Goal: Information Seeking & Learning: Learn about a topic

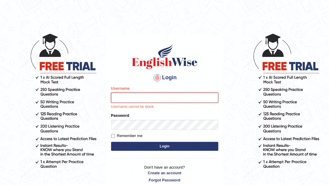
click at [125, 99] on input "Username" at bounding box center [164, 98] width 107 height 10
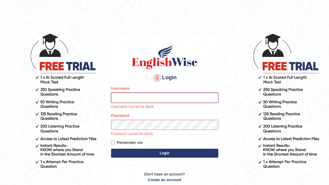
type input "choki2025"
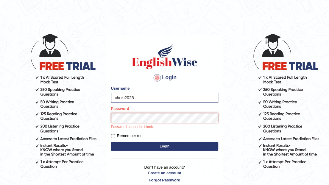
click at [111, 142] on button "Login" at bounding box center [164, 146] width 107 height 9
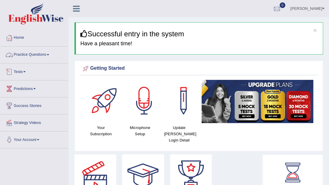
click at [49, 56] on link "Practice Questions" at bounding box center [34, 53] width 68 height 15
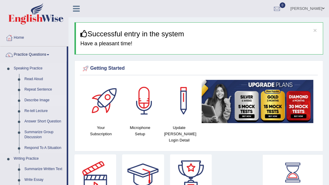
click at [46, 102] on link "Describe Image" at bounding box center [44, 100] width 45 height 11
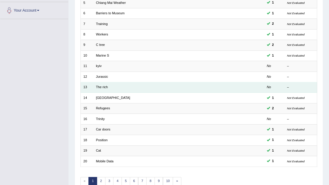
scroll to position [156, 0]
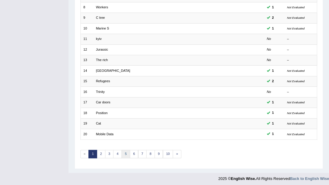
click at [126, 154] on link "5" at bounding box center [125, 154] width 9 height 8
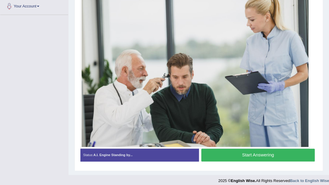
scroll to position [137, 0]
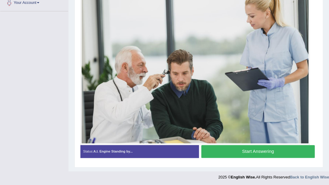
click at [260, 152] on button "Start Answering" at bounding box center [257, 151] width 113 height 13
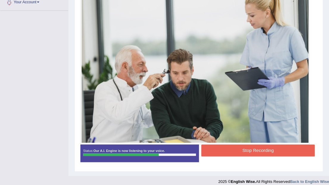
scroll to position [142, 0]
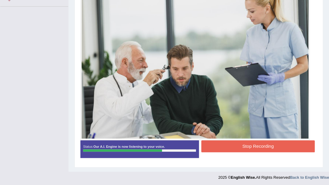
click at [248, 144] on button "Stop Recording" at bounding box center [257, 146] width 113 height 12
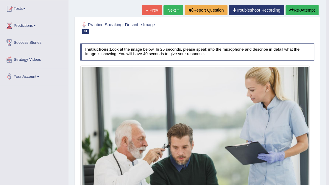
scroll to position [63, 0]
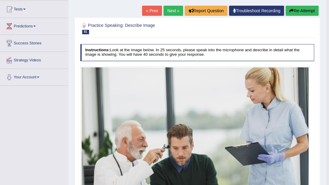
click at [173, 12] on link "Next »" at bounding box center [173, 11] width 20 height 10
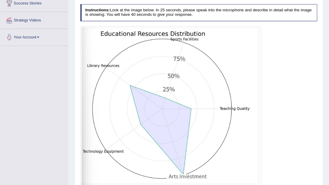
scroll to position [145, 0]
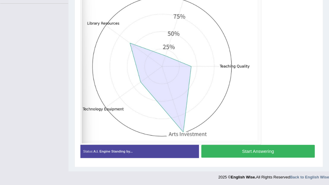
click at [271, 149] on button "Start Answering" at bounding box center [257, 151] width 113 height 13
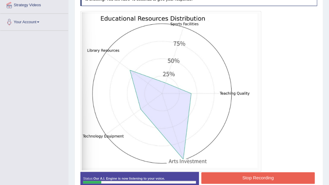
scroll to position [125, 0]
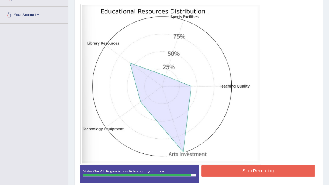
click at [245, 168] on button "Stop Recording" at bounding box center [257, 171] width 113 height 12
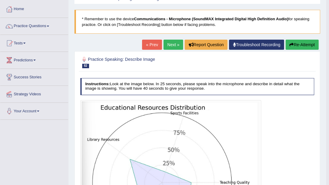
scroll to position [26, 0]
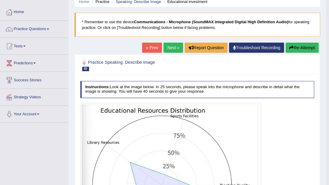
click at [173, 49] on link "Next »" at bounding box center [173, 48] width 20 height 10
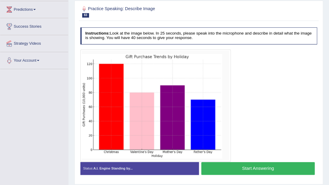
scroll to position [99, 0]
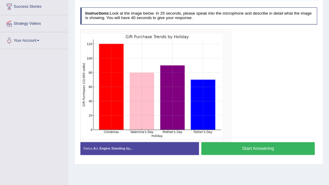
click at [252, 147] on button "Start Answering" at bounding box center [257, 148] width 113 height 13
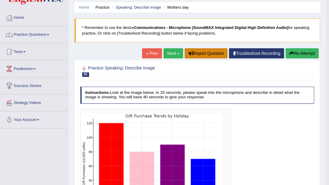
scroll to position [20, 0]
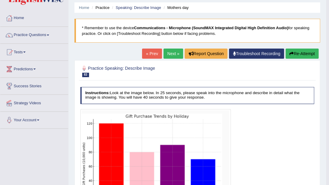
click at [172, 51] on link "Next »" at bounding box center [173, 54] width 20 height 10
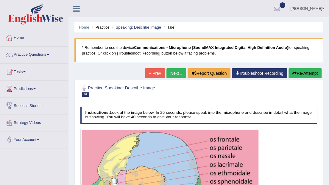
click at [174, 76] on link "Next »" at bounding box center [176, 73] width 20 height 10
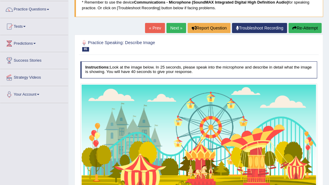
scroll to position [40, 0]
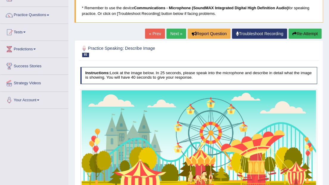
click at [175, 33] on link "Next »" at bounding box center [176, 34] width 20 height 10
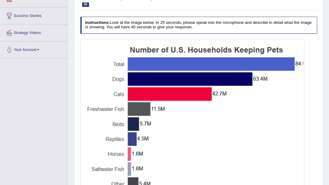
scroll to position [119, 0]
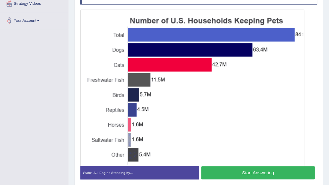
click at [246, 173] on button "Start Answering" at bounding box center [257, 172] width 113 height 13
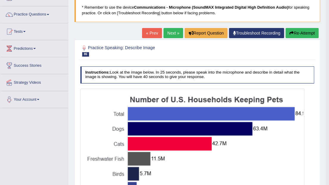
scroll to position [0, 0]
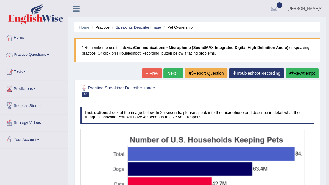
click at [172, 73] on link "Next »" at bounding box center [173, 73] width 20 height 10
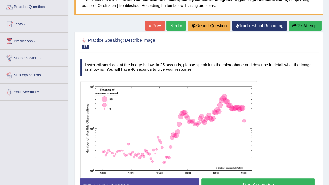
scroll to position [60, 0]
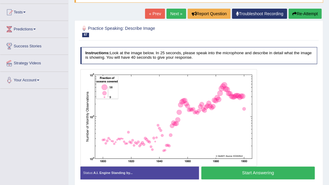
click at [261, 171] on button "Start Answering" at bounding box center [257, 172] width 113 height 13
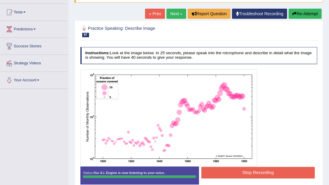
click at [242, 167] on div "Instructions: Look at the image below. In 25 seconds, please speak into the mic…" at bounding box center [198, 117] width 239 height 146
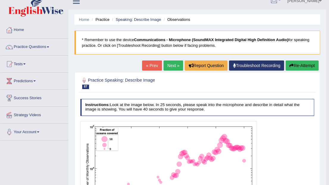
scroll to position [0, 0]
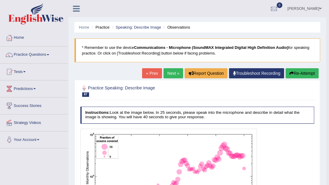
click at [168, 74] on link "Next »" at bounding box center [173, 73] width 20 height 10
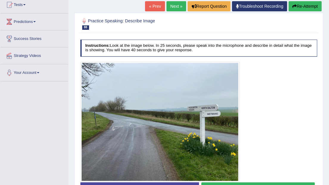
scroll to position [79, 0]
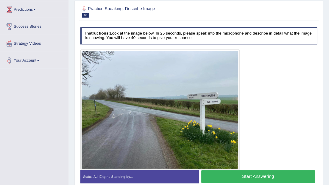
click at [244, 176] on button "Start Answering" at bounding box center [257, 176] width 113 height 13
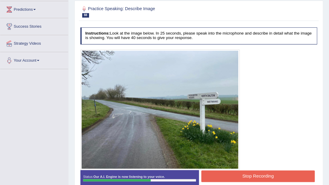
click at [244, 180] on button "Stop Recording" at bounding box center [257, 176] width 113 height 12
click at [244, 180] on div "Status: Our A.I. Engine is now listening to your voice. Start Answering Stop Re…" at bounding box center [198, 181] width 237 height 23
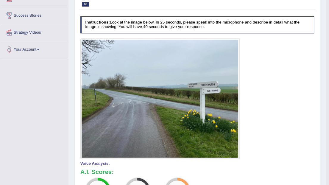
scroll to position [60, 0]
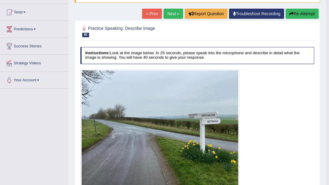
click at [173, 13] on link "Next »" at bounding box center [173, 14] width 20 height 10
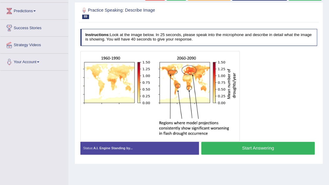
scroll to position [79, 0]
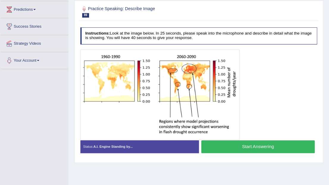
click at [241, 145] on button "Start Answering" at bounding box center [257, 146] width 113 height 13
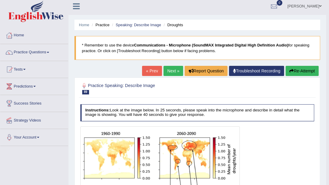
scroll to position [0, 0]
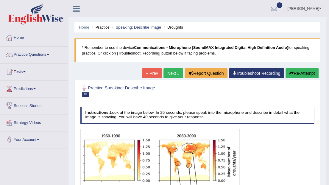
click at [173, 73] on link "Next »" at bounding box center [173, 73] width 20 height 10
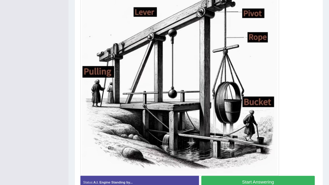
scroll to position [159, 0]
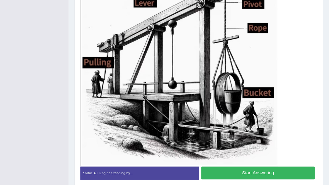
click at [257, 174] on button "Start Answering" at bounding box center [257, 172] width 113 height 13
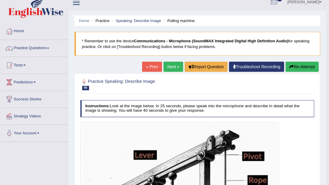
scroll to position [7, 0]
click at [49, 48] on span at bounding box center [48, 48] width 2 height 1
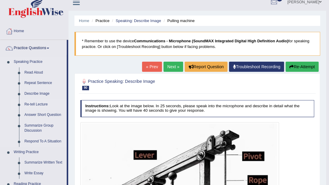
click at [41, 104] on link "Re-tell Lecture" at bounding box center [44, 104] width 45 height 11
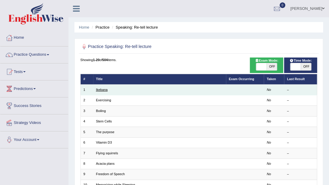
click at [102, 91] on link "Ikebana" at bounding box center [102, 90] width 12 height 4
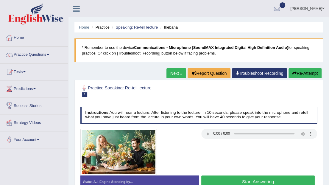
click at [172, 78] on link "Next »" at bounding box center [176, 73] width 20 height 10
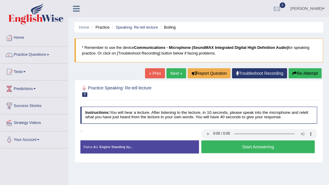
click at [175, 75] on link "Next »" at bounding box center [176, 73] width 20 height 10
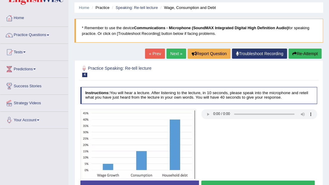
click at [177, 53] on link "Next »" at bounding box center [176, 54] width 20 height 10
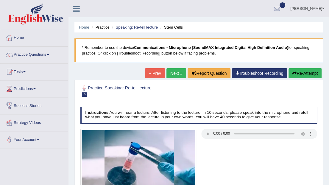
click at [176, 75] on link "Next »" at bounding box center [176, 73] width 20 height 10
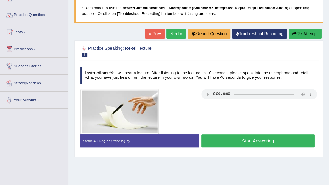
scroll to position [60, 0]
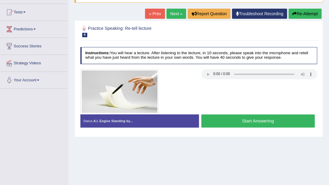
click at [250, 122] on button "Start Answering" at bounding box center [257, 120] width 113 height 13
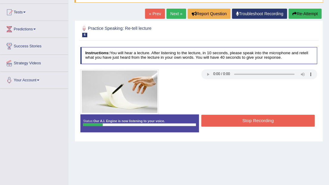
click at [250, 122] on button "Stop Recording" at bounding box center [257, 121] width 113 height 12
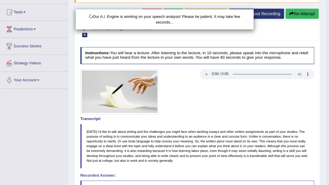
click at [306, 15] on div "Our A.I. Engine is working on your speech analysis! Please be patient. It may t…" at bounding box center [164, 92] width 329 height 185
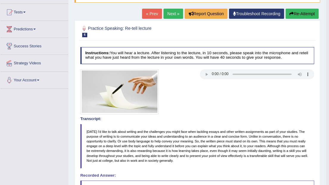
click at [303, 14] on button "Re-Attempt" at bounding box center [301, 14] width 33 height 10
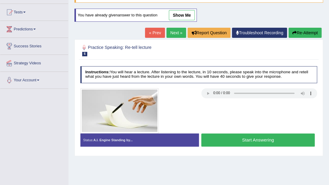
scroll to position [60, 0]
click at [249, 109] on div at bounding box center [199, 110] width 242 height 45
click at [264, 140] on button "Start Answering" at bounding box center [257, 139] width 113 height 13
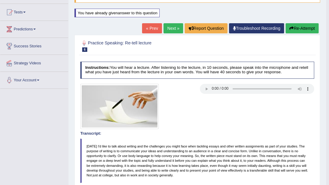
click at [174, 32] on link "Next »" at bounding box center [173, 28] width 20 height 10
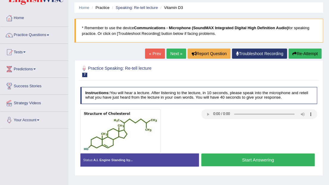
click at [296, 83] on div "Practice Speaking: Re-tell lecture 7 Vitamin D3 Instructions: You will hear a l…" at bounding box center [198, 118] width 249 height 116
click at [248, 157] on button "Start Answering" at bounding box center [257, 159] width 113 height 13
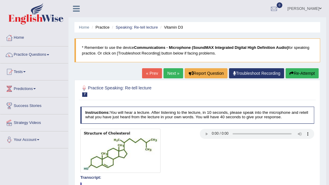
click at [173, 75] on link "Next »" at bounding box center [173, 73] width 20 height 10
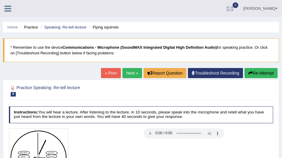
drag, startPoint x: 326, startPoint y: 0, endPoint x: 112, endPoint y: 133, distance: 252.0
click at [112, 133] on div at bounding box center [73, 159] width 135 height 60
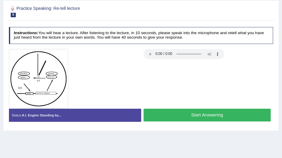
scroll to position [85, 0]
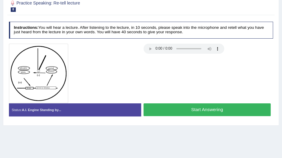
click at [248, 110] on button "Start Answering" at bounding box center [206, 110] width 127 height 13
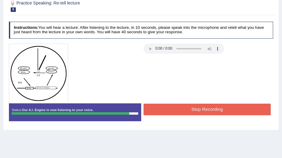
click at [224, 108] on button "Stop Recording" at bounding box center [206, 110] width 127 height 12
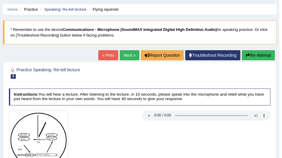
scroll to position [17, 0]
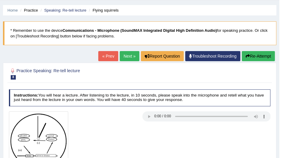
click at [129, 57] on link "Next »" at bounding box center [130, 56] width 20 height 10
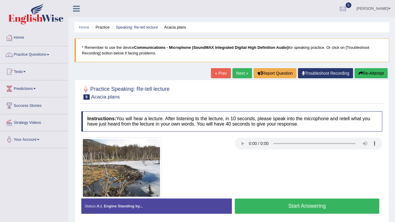
drag, startPoint x: 0, startPoint y: 0, endPoint x: 189, endPoint y: 149, distance: 240.8
click at [189, 149] on div at bounding box center [154, 168] width 153 height 61
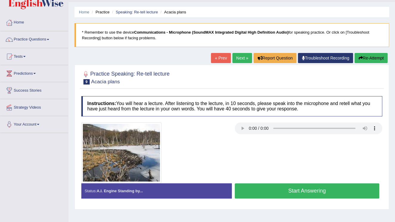
scroll to position [24, 0]
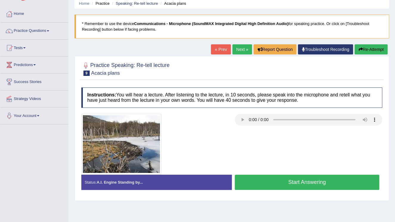
click at [282, 158] on button "Start Answering" at bounding box center [307, 182] width 144 height 15
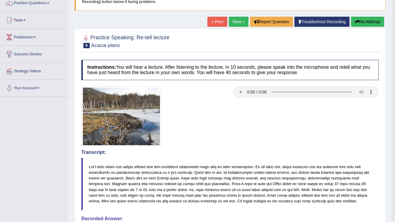
scroll to position [48, 0]
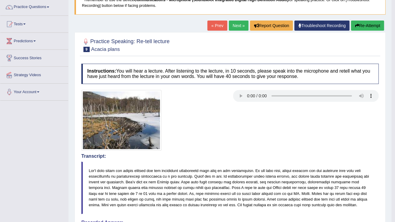
click at [239, 26] on link "Next »" at bounding box center [239, 26] width 20 height 10
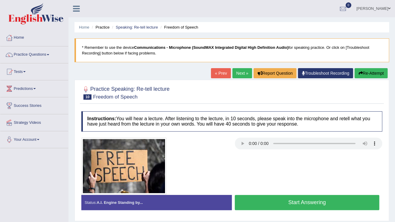
click at [333, 209] on button "Start Answering" at bounding box center [307, 202] width 144 height 15
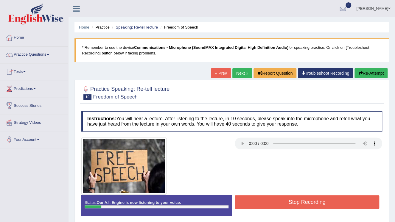
click at [277, 197] on button "Stop Recording" at bounding box center [307, 202] width 144 height 14
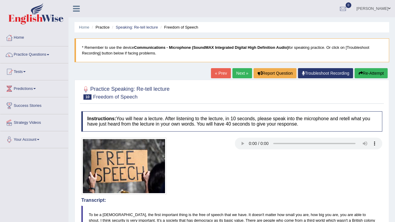
click at [372, 75] on button "Re-Attempt" at bounding box center [370, 73] width 33 height 10
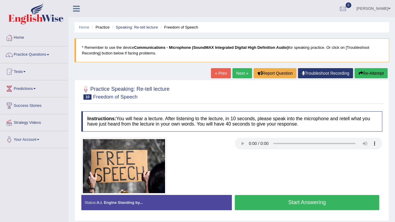
click at [309, 205] on button "Start Answering" at bounding box center [307, 202] width 144 height 15
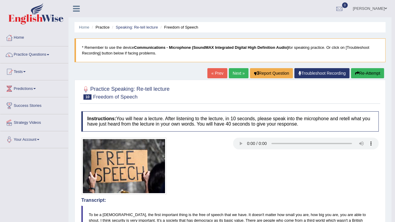
click at [238, 76] on link "Next »" at bounding box center [239, 73] width 20 height 10
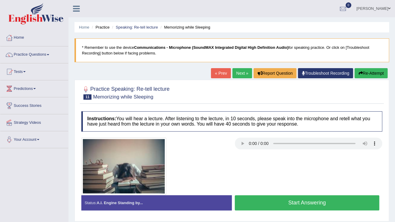
click at [313, 204] on button "Start Answering" at bounding box center [307, 202] width 144 height 15
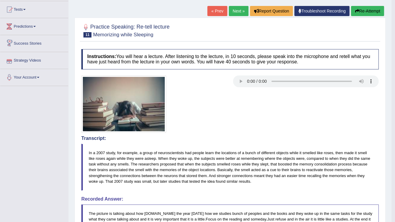
scroll to position [24, 0]
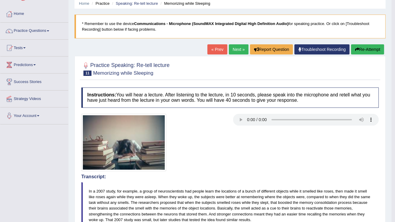
click at [235, 48] on link "Next »" at bounding box center [239, 49] width 20 height 10
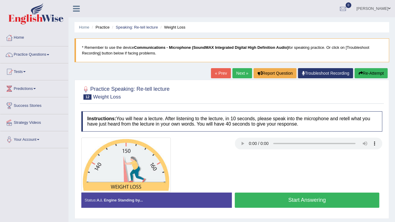
click at [351, 94] on div at bounding box center [231, 92] width 301 height 18
click at [329, 198] on button "Start Answering" at bounding box center [307, 200] width 144 height 15
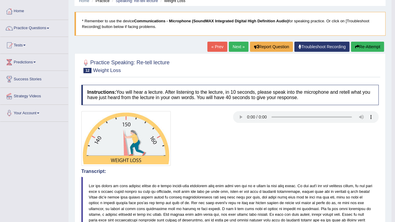
scroll to position [24, 0]
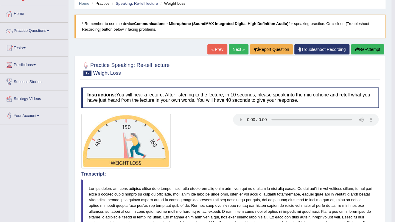
click at [233, 54] on link "Next »" at bounding box center [239, 49] width 20 height 10
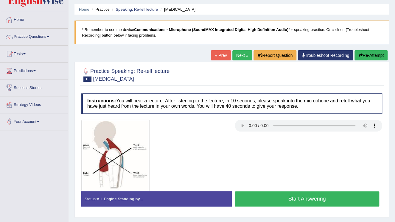
scroll to position [48, 0]
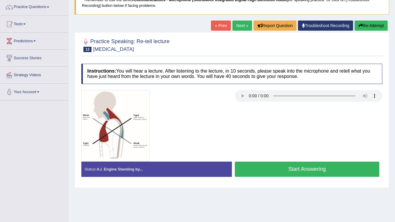
click at [310, 174] on button "Start Answering" at bounding box center [307, 169] width 144 height 15
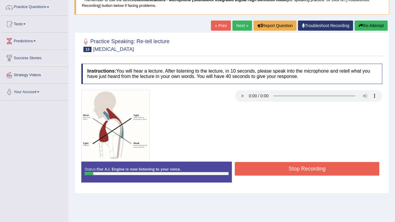
click at [361, 29] on button "Re-Attempt" at bounding box center [370, 26] width 33 height 10
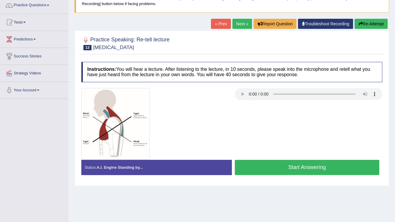
click at [325, 166] on button "Start Answering" at bounding box center [307, 167] width 144 height 15
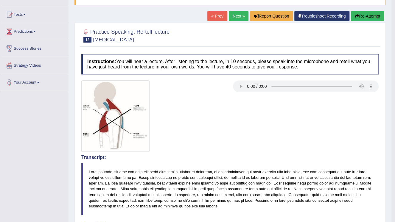
scroll to position [49, 0]
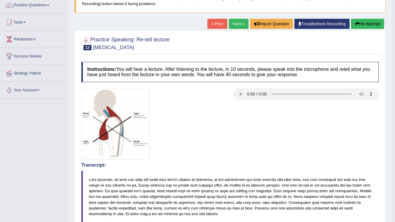
click at [233, 18] on div "Home Practice Speaking: Re-tell lecture Poor Posture * Remember to use the devi…" at bounding box center [229, 190] width 323 height 479
click at [235, 21] on link "Next »" at bounding box center [239, 24] width 20 height 10
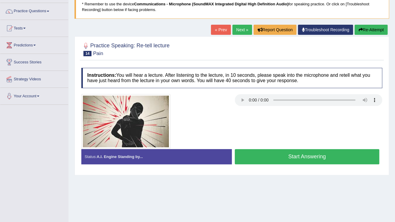
scroll to position [48, 0]
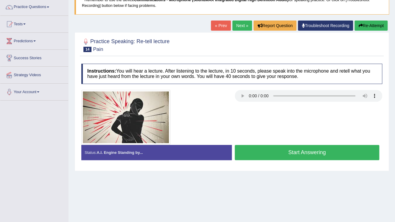
click at [316, 151] on button "Start Answering" at bounding box center [307, 152] width 144 height 15
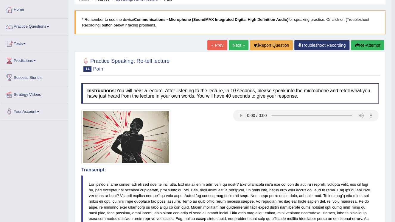
scroll to position [24, 0]
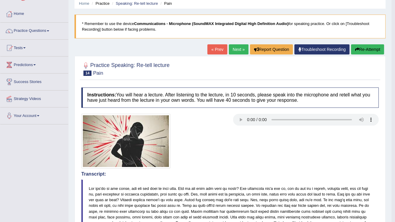
click at [238, 52] on link "Next »" at bounding box center [239, 49] width 20 height 10
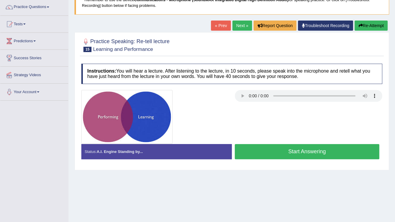
click at [325, 152] on button "Start Answering" at bounding box center [307, 151] width 144 height 15
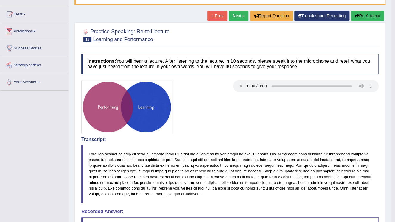
scroll to position [48, 0]
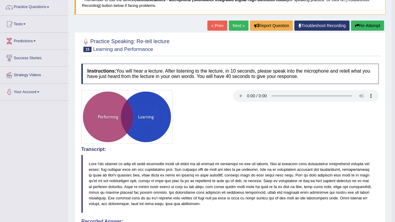
click at [236, 27] on link "Next »" at bounding box center [239, 26] width 20 height 10
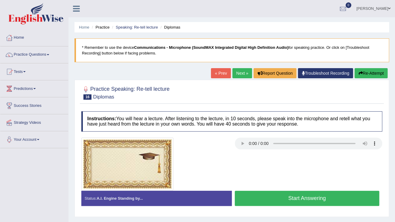
click at [357, 202] on button "Start Answering" at bounding box center [307, 198] width 144 height 15
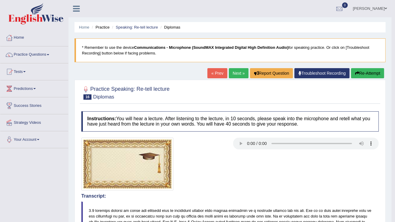
click at [235, 74] on link "Next »" at bounding box center [239, 73] width 20 height 10
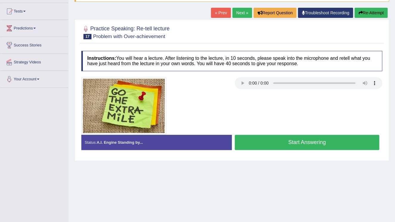
scroll to position [71, 0]
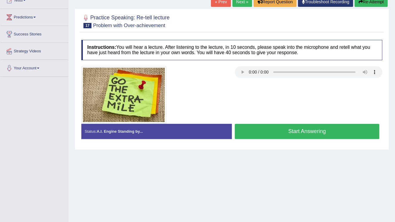
click at [311, 131] on button "Start Answering" at bounding box center [307, 131] width 144 height 15
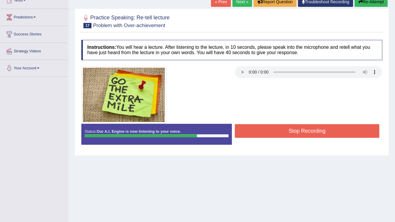
click at [310, 131] on button "Stop Recording" at bounding box center [307, 131] width 144 height 14
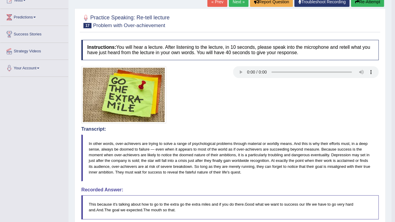
click at [241, 4] on link "Next »" at bounding box center [239, 2] width 20 height 10
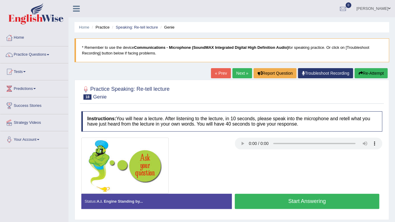
click at [348, 91] on div at bounding box center [231, 92] width 301 height 18
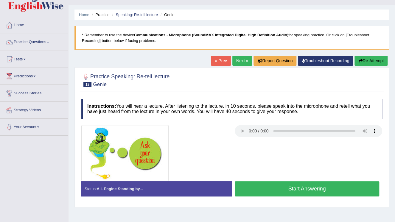
scroll to position [24, 0]
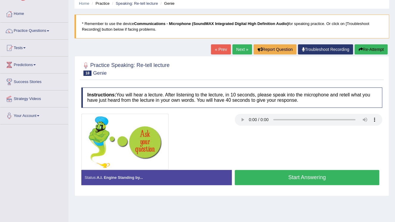
click at [343, 183] on button "Start Answering" at bounding box center [307, 177] width 144 height 15
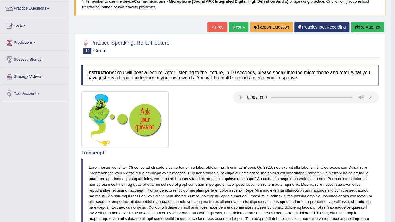
scroll to position [48, 0]
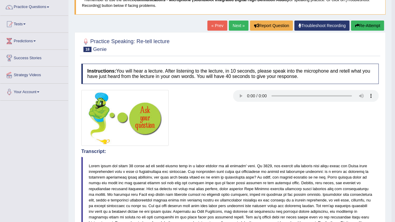
click at [235, 29] on link "Next »" at bounding box center [239, 26] width 20 height 10
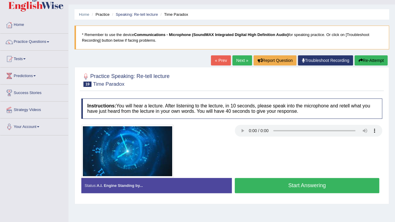
scroll to position [24, 0]
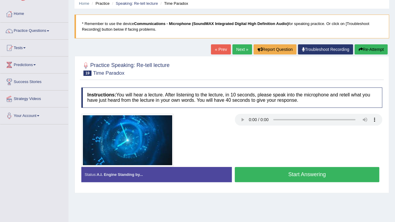
click at [319, 174] on button "Start Answering" at bounding box center [307, 174] width 144 height 15
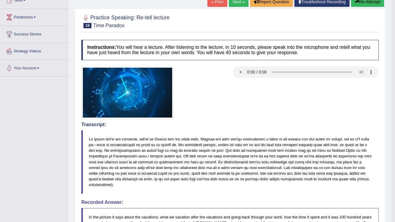
scroll to position [0, 0]
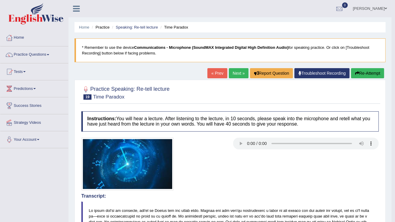
click at [239, 75] on link "Next »" at bounding box center [239, 73] width 20 height 10
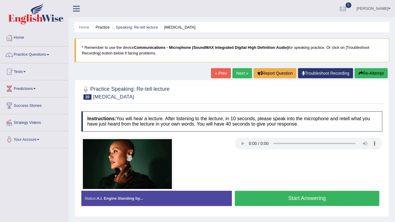
click at [340, 96] on div at bounding box center [231, 92] width 301 height 18
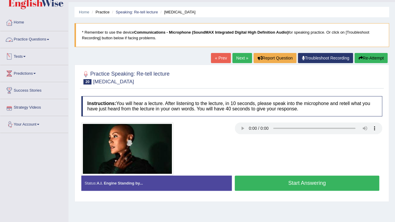
scroll to position [24, 0]
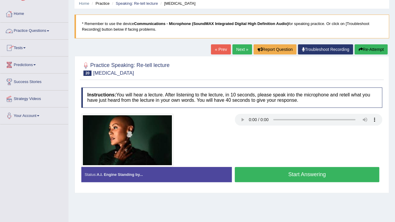
click at [286, 174] on button "Start Answering" at bounding box center [307, 174] width 144 height 15
click at [287, 174] on button "Start Answering" at bounding box center [307, 174] width 144 height 15
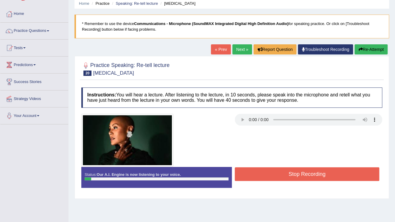
click at [368, 48] on button "Re-Attempt" at bounding box center [370, 49] width 33 height 10
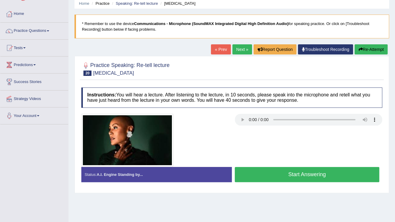
scroll to position [24, 0]
click at [334, 175] on button "Start Answering" at bounding box center [307, 174] width 144 height 15
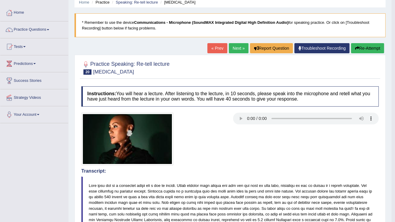
scroll to position [0, 0]
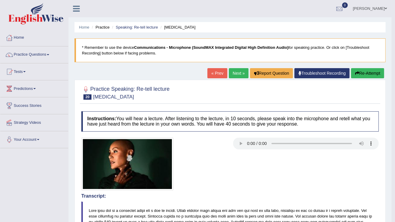
click at [231, 74] on link "Next »" at bounding box center [239, 73] width 20 height 10
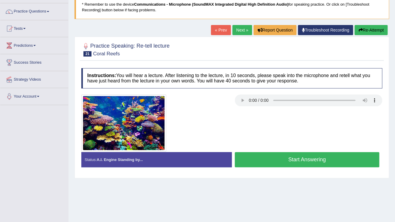
scroll to position [48, 0]
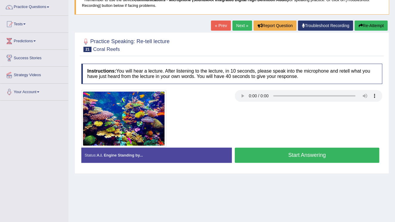
click at [353, 154] on button "Start Answering" at bounding box center [307, 155] width 144 height 15
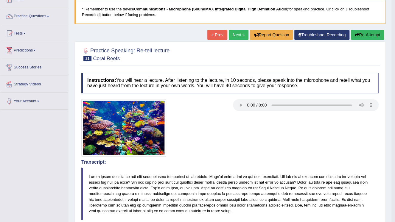
scroll to position [0, 0]
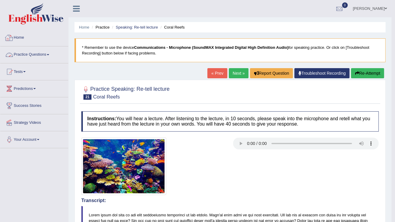
click at [237, 74] on link "Next »" at bounding box center [239, 73] width 20 height 10
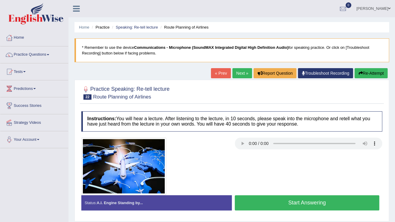
click at [371, 199] on button "Start Answering" at bounding box center [307, 202] width 144 height 15
click at [372, 199] on button "Start Answering" at bounding box center [307, 202] width 144 height 15
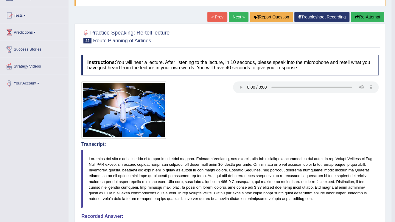
scroll to position [48, 0]
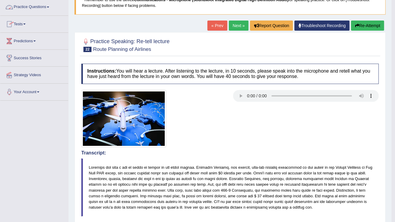
click at [48, 9] on link "Practice Questions" at bounding box center [34, 6] width 68 height 15
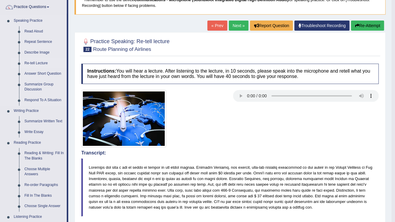
click at [43, 63] on link "Re-tell Lecture" at bounding box center [44, 63] width 45 height 11
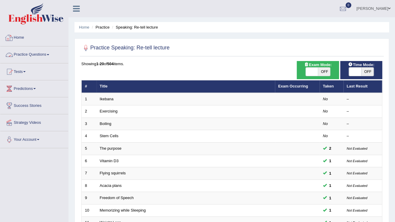
click at [49, 56] on link "Practice Questions" at bounding box center [34, 53] width 68 height 15
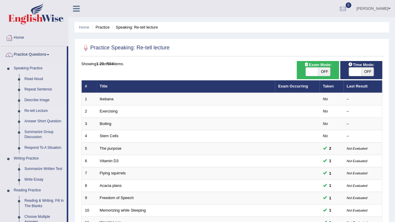
click at [51, 121] on link "Answer Short Question" at bounding box center [44, 121] width 45 height 11
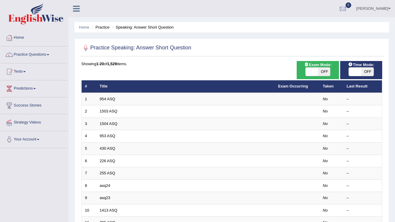
click at [103, 101] on td "954 ASQ" at bounding box center [185, 99] width 178 height 13
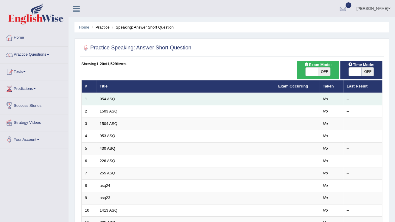
drag, startPoint x: 103, startPoint y: 101, endPoint x: 119, endPoint y: 99, distance: 16.5
click at [119, 99] on td "954 ASQ" at bounding box center [185, 99] width 178 height 13
click at [105, 99] on link "954 ASQ" at bounding box center [107, 99] width 15 height 4
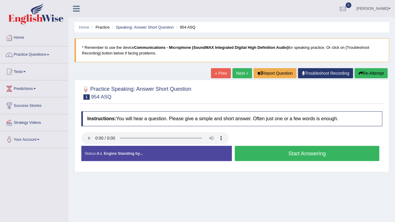
click at [314, 155] on button "Start Answering" at bounding box center [307, 153] width 144 height 15
click at [0, 0] on button "Stop Recording" at bounding box center [0, 0] width 0 height 0
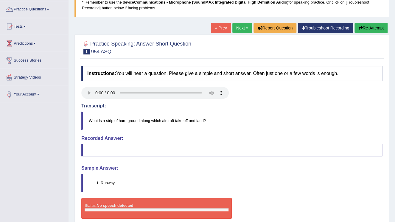
scroll to position [48, 0]
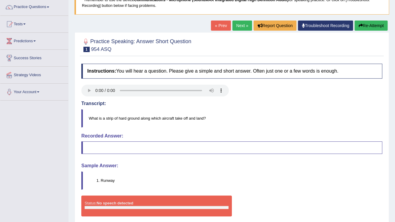
click at [157, 150] on blockquote at bounding box center [231, 147] width 301 height 13
click at [369, 26] on button "Re-Attempt" at bounding box center [370, 26] width 33 height 10
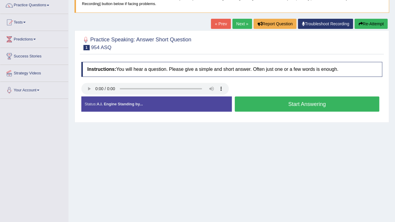
click at [295, 103] on button "Start Answering" at bounding box center [307, 103] width 144 height 15
click at [0, 0] on button "Stop Recording" at bounding box center [0, 0] width 0 height 0
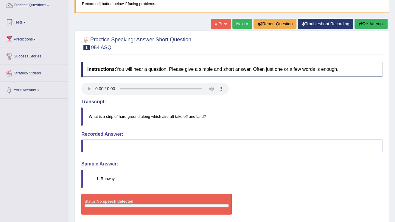
click at [372, 28] on button "Re-Attempt" at bounding box center [370, 24] width 33 height 10
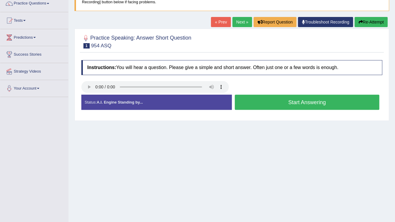
scroll to position [51, 0]
click at [310, 104] on button "Start Answering" at bounding box center [307, 102] width 144 height 15
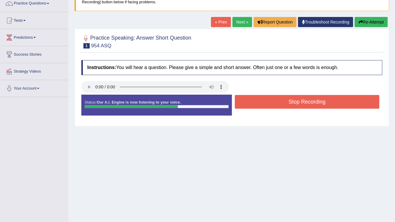
click at [310, 104] on button "Stop Recording" at bounding box center [307, 102] width 144 height 14
click at [310, 104] on div "Status: Our A.I. Engine is now listening to your voice. Start Answering Stop Re…" at bounding box center [231, 108] width 301 height 27
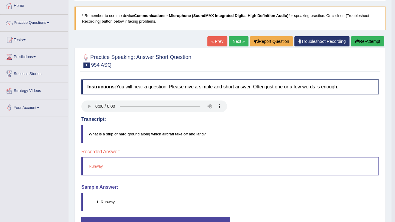
scroll to position [19, 0]
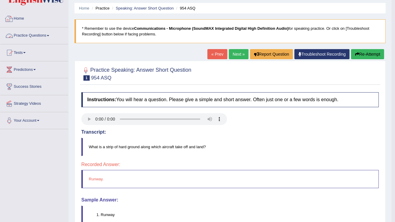
click at [47, 34] on link "Practice Questions" at bounding box center [34, 34] width 68 height 15
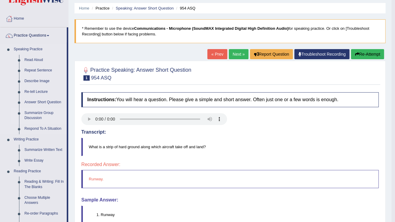
click at [39, 115] on link "Summarize Group Discussion" at bounding box center [44, 116] width 45 height 16
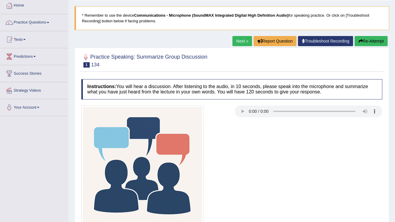
scroll to position [24, 0]
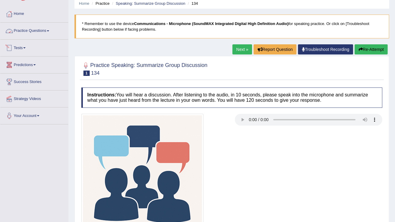
click at [51, 32] on link "Practice Questions" at bounding box center [34, 30] width 68 height 15
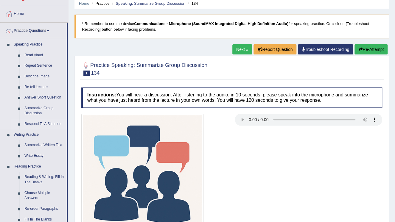
click at [45, 126] on link "Respond To A Situation" at bounding box center [44, 124] width 45 height 11
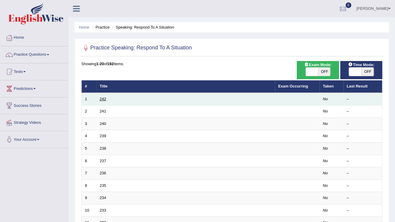
click at [102, 100] on link "242" at bounding box center [103, 99] width 7 height 4
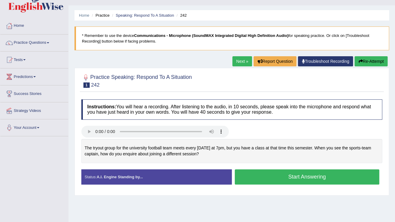
scroll to position [24, 0]
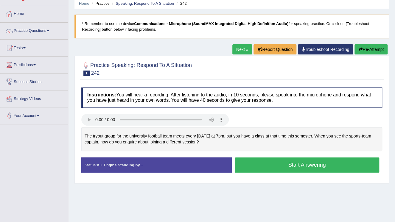
click at [293, 168] on button "Start Answering" at bounding box center [307, 164] width 144 height 15
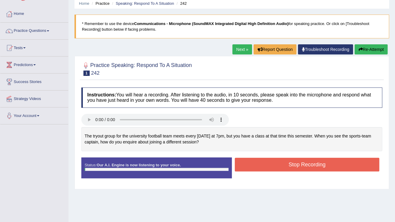
click at [293, 168] on button "Stop Recording" at bounding box center [307, 165] width 144 height 14
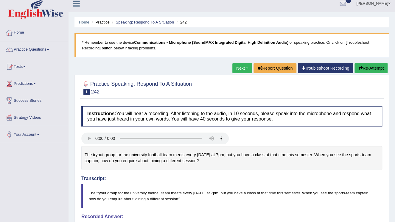
scroll to position [0, 0]
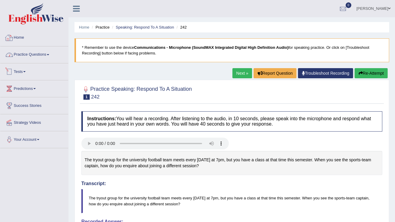
click at [49, 57] on link "Practice Questions" at bounding box center [34, 53] width 68 height 15
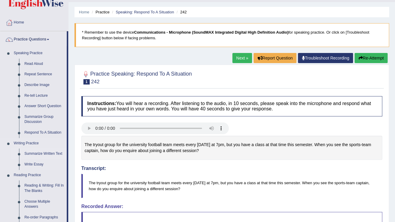
scroll to position [24, 0]
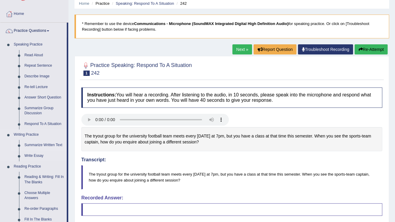
click at [48, 146] on link "Summarize Written Text" at bounding box center [44, 145] width 45 height 11
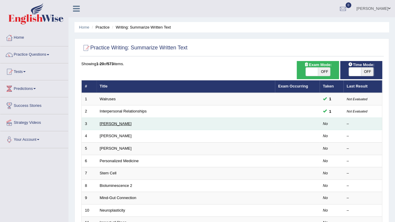
click at [106, 122] on link "[PERSON_NAME]" at bounding box center [116, 123] width 32 height 4
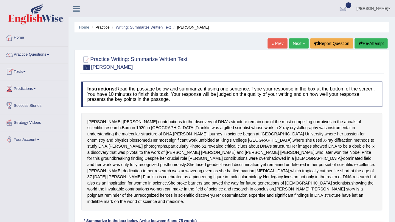
click at [49, 55] on span at bounding box center [48, 54] width 2 height 1
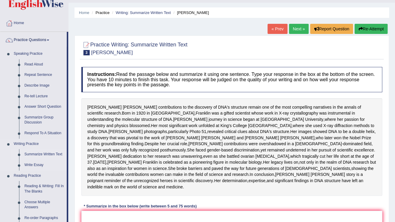
scroll to position [71, 0]
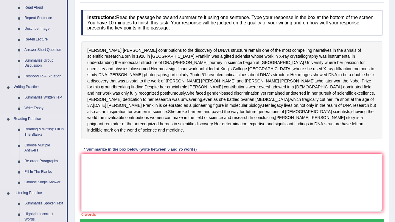
click at [37, 146] on link "Choose Multiple Answers" at bounding box center [44, 148] width 45 height 16
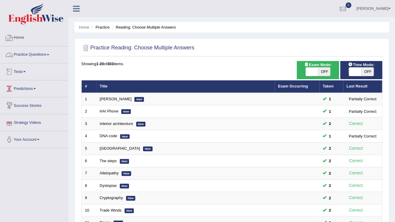
click at [44, 49] on link "Practice Questions" at bounding box center [34, 53] width 68 height 15
drag, startPoint x: 44, startPoint y: 49, endPoint x: 43, endPoint y: 52, distance: 3.4
click at [44, 49] on link "Practice Questions" at bounding box center [34, 53] width 68 height 15
click at [49, 52] on link "Practice Questions" at bounding box center [34, 53] width 68 height 15
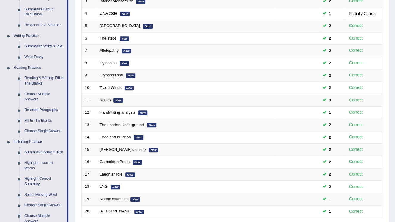
scroll to position [167, 0]
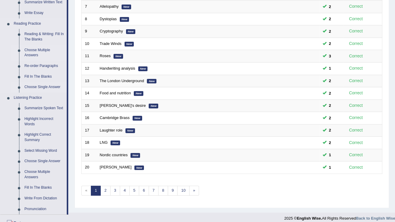
click at [39, 88] on link "Choose Single Answer" at bounding box center [44, 87] width 45 height 11
click at [39, 88] on ul "Speaking Practice Read Aloud Repeat Sentence Describe Image Re-tell Lecture Ans…" at bounding box center [33, 55] width 66 height 318
click at [39, 103] on link "Summarize Spoken Text" at bounding box center [44, 108] width 45 height 11
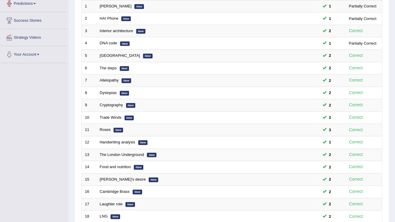
scroll to position [169, 0]
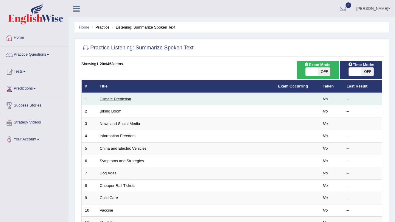
click at [113, 99] on link "Climate Prediction" at bounding box center [116, 99] width 32 height 4
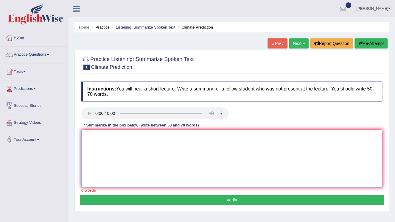
click at [139, 148] on textarea at bounding box center [231, 159] width 301 height 58
type textarea "c"
click at [92, 154] on textarea "Specker adderessed about how to save the and so what can ypu get." at bounding box center [231, 159] width 301 height 58
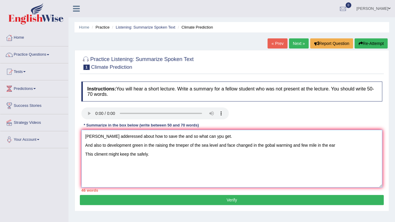
type textarea "Specker adderessed about how to save the and so what can ypu get. And also to d…"
click at [230, 201] on button "Verify" at bounding box center [232, 200] width 304 height 10
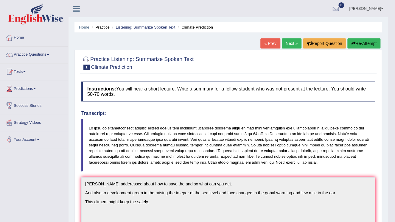
click at [287, 45] on link "Next »" at bounding box center [292, 43] width 20 height 10
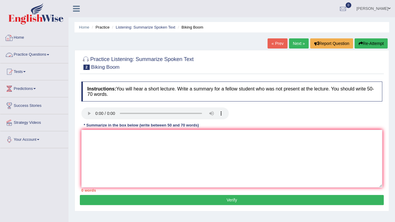
click at [46, 55] on link "Practice Questions" at bounding box center [34, 53] width 68 height 15
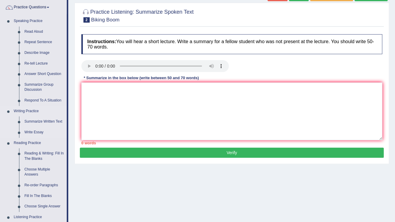
scroll to position [48, 0]
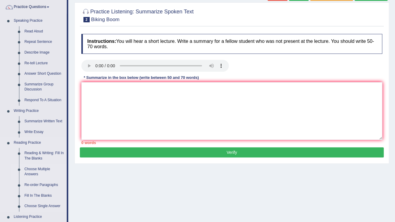
click at [42, 174] on link "Choose Multiple Answers" at bounding box center [44, 172] width 45 height 16
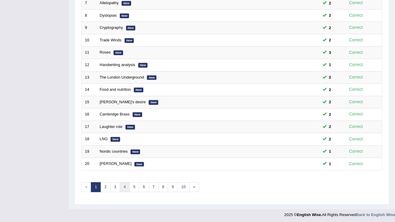
scroll to position [170, 0]
click at [107, 185] on link "2" at bounding box center [105, 187] width 10 height 10
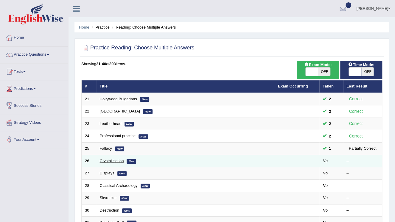
click at [109, 161] on link "Crystallisation" at bounding box center [112, 161] width 24 height 4
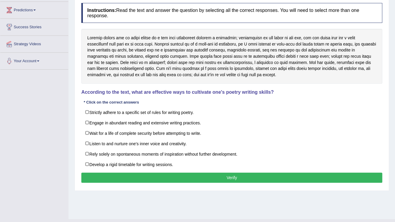
scroll to position [67, 0]
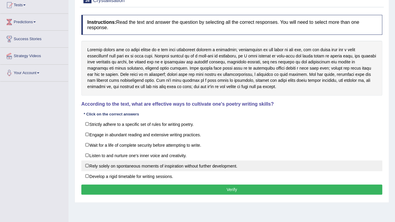
click at [125, 166] on label "Rely solely on spontaneous moments of inspiration without further development." at bounding box center [231, 165] width 301 height 11
checkbox input "true"
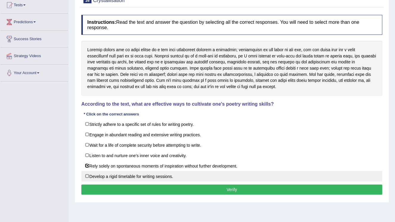
click at [151, 174] on label "Develop a rigid timetable for writing sessions." at bounding box center [231, 176] width 301 height 11
click at [118, 175] on label "Develop a rigid timetable for writing sessions." at bounding box center [231, 176] width 301 height 11
click at [87, 174] on label "Develop a rigid timetable for writing sessions." at bounding box center [231, 176] width 301 height 11
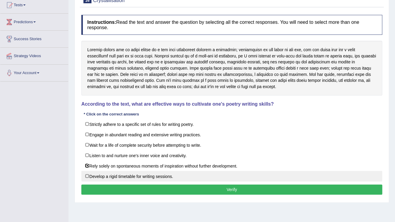
checkbox input "true"
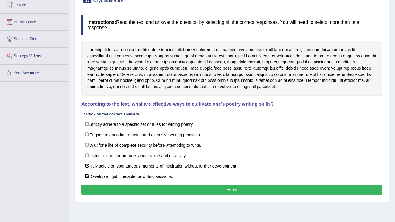
click at [148, 185] on button "Verify" at bounding box center [231, 190] width 301 height 10
click at [148, 183] on div "Home Practice Reading: Choose Multiple Answers Crystallisation « Prev Next » Re…" at bounding box center [231, 82] width 326 height 298
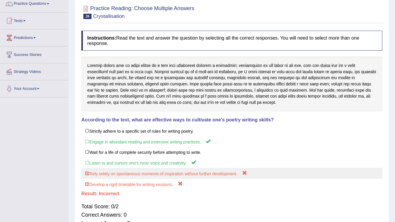
scroll to position [43, 0]
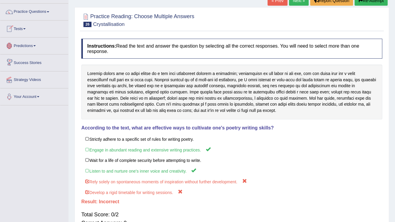
click at [376, 3] on button "Re-Attempt" at bounding box center [370, 1] width 33 height 10
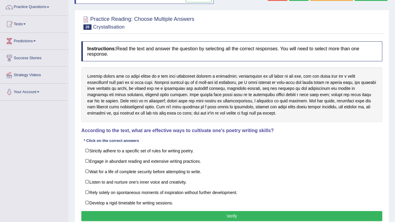
click at [134, 161] on label "Engage in abundant reading and extensive writing practices." at bounding box center [231, 161] width 301 height 11
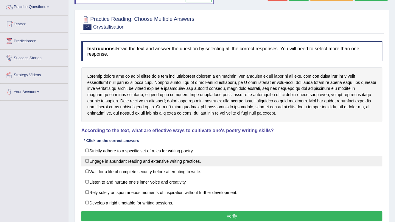
checkbox input "true"
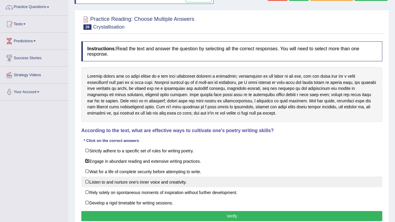
click at [111, 181] on label "Listen to and nurture one's inner voice and creativity." at bounding box center [231, 182] width 301 height 11
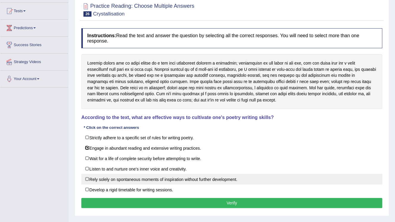
scroll to position [71, 0]
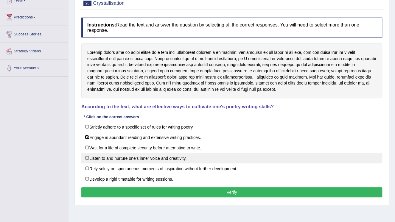
drag, startPoint x: 200, startPoint y: 188, endPoint x: 117, endPoint y: 160, distance: 87.3
click at [120, 160] on div "Instructions: Read the text and answer the question by selecting all the correc…" at bounding box center [232, 108] width 304 height 187
click at [111, 157] on label "Listen to and nurture one's inner voice and creativity." at bounding box center [231, 158] width 301 height 11
checkbox input "true"
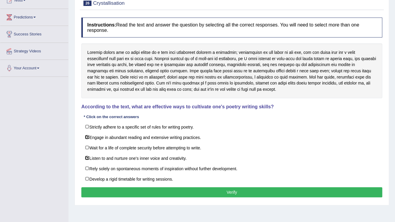
click at [221, 187] on button "Verify" at bounding box center [231, 192] width 301 height 10
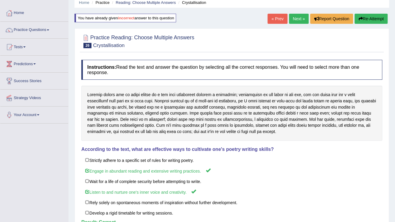
scroll to position [24, 0]
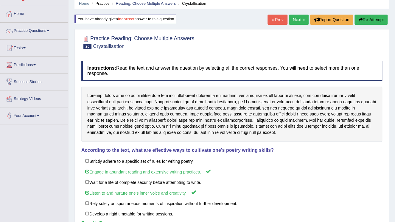
click at [294, 19] on link "Next »" at bounding box center [299, 20] width 20 height 10
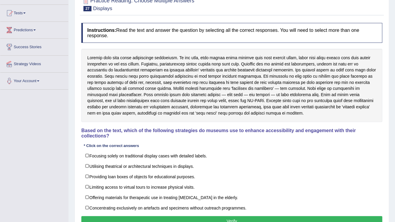
scroll to position [71, 0]
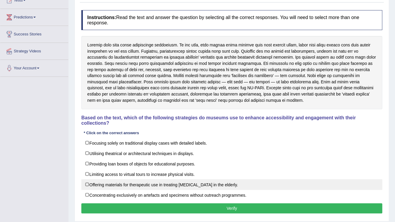
click at [178, 180] on label "Offering materials for therapeutic use in treating memory loss in the elderly." at bounding box center [231, 184] width 301 height 11
checkbox input "true"
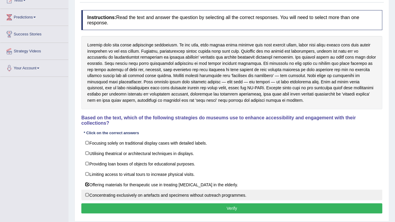
click at [173, 190] on label "Concentrating exclusively on artefacts and specimens without outreach programme…" at bounding box center [231, 195] width 301 height 11
click at [124, 190] on label "Concentrating exclusively on artefacts and specimens without outreach programme…" at bounding box center [231, 195] width 301 height 11
click at [99, 190] on label "Concentrating exclusively on artefacts and specimens without outreach programme…" at bounding box center [231, 195] width 301 height 11
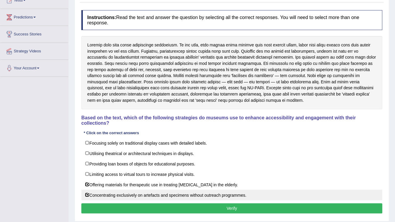
click at [100, 190] on label "Concentrating exclusively on artefacts and specimens without outreach programme…" at bounding box center [231, 195] width 301 height 11
click at [103, 190] on label "Concentrating exclusively on artefacts and specimens without outreach programme…" at bounding box center [231, 195] width 301 height 11
click at [95, 190] on label "Concentrating exclusively on artefacts and specimens without outreach programme…" at bounding box center [231, 195] width 301 height 11
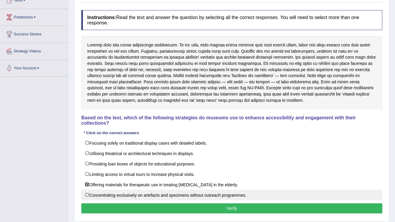
click at [87, 190] on label "Concentrating exclusively on artefacts and specimens without outreach programme…" at bounding box center [231, 195] width 301 height 11
checkbox input "true"
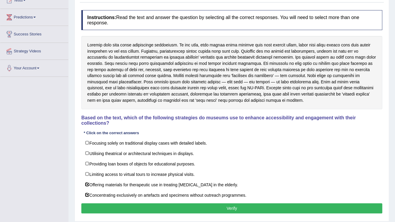
click at [213, 204] on button "Verify" at bounding box center [231, 208] width 301 height 10
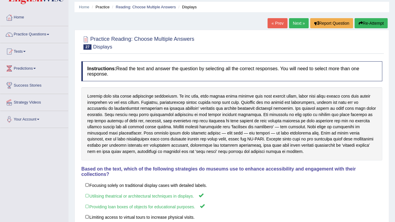
scroll to position [10, 0]
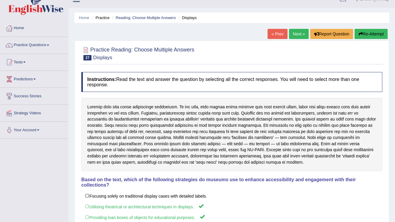
click at [373, 32] on button "Re-Attempt" at bounding box center [370, 34] width 33 height 10
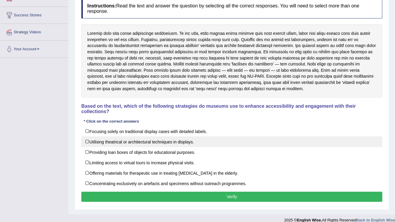
click at [97, 136] on label "Utilising theatrical or architectural techniques in displays." at bounding box center [231, 141] width 301 height 11
checkbox input "true"
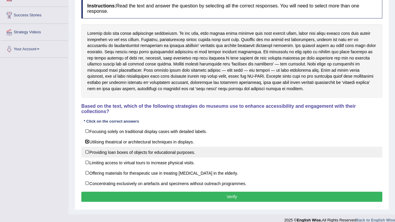
click at [94, 147] on label "Providing loan boxes of objects for educational purposes." at bounding box center [231, 152] width 301 height 11
checkbox input "true"
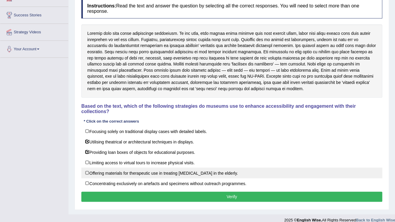
click at [110, 168] on label "Offering materials for therapeutic use in treating memory loss in the elderly." at bounding box center [231, 173] width 301 height 11
checkbox input "true"
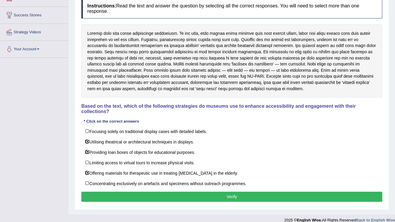
click at [243, 192] on button "Verify" at bounding box center [231, 197] width 301 height 10
click at [243, 190] on div "Home Practice Reading: Choose Multiple Answers Displays You have already given …" at bounding box center [231, 61] width 326 height 305
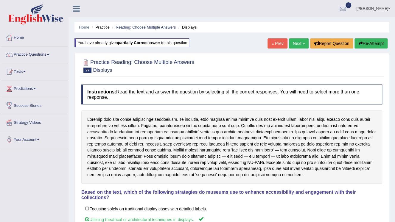
click at [297, 44] on link "Next »" at bounding box center [299, 43] width 20 height 10
click at [297, 43] on link "Next »" at bounding box center [299, 43] width 20 height 10
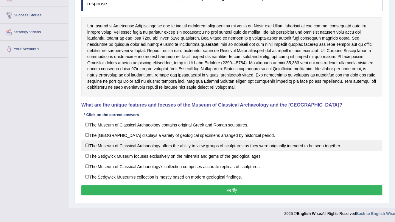
click at [124, 142] on label "The Museum of Classical Archaeology offers the ability to view groups of sculpt…" at bounding box center [231, 145] width 301 height 11
checkbox input "false"
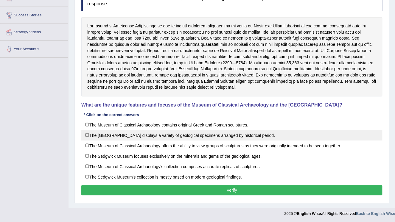
click at [122, 135] on label "The [GEOGRAPHIC_DATA] displays a variety of geological specimens arranged by hi…" at bounding box center [231, 135] width 301 height 11
checkbox input "true"
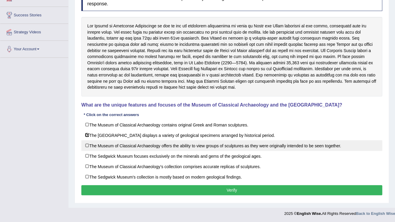
click at [106, 144] on label "The Museum of Classical Archaeology offers the ability to view groups of sculpt…" at bounding box center [231, 145] width 301 height 11
click at [97, 144] on label "The Museum of Classical Archaeology offers the ability to view groups of sculpt…" at bounding box center [231, 145] width 301 height 11
click at [96, 146] on label "The Museum of Classical Archaeology offers the ability to view groups of sculpt…" at bounding box center [231, 145] width 301 height 11
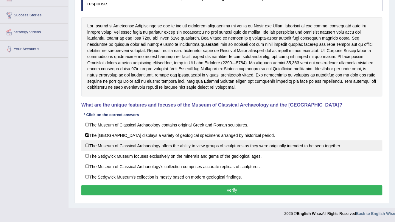
checkbox input "true"
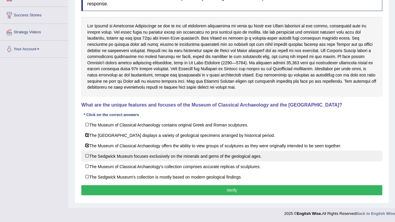
click at [102, 155] on label "The Sedgwick Museum focuses exclusively on the minerals and gems of the geologi…" at bounding box center [231, 156] width 301 height 11
checkbox input "true"
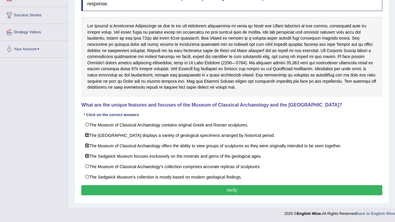
click at [166, 193] on div "Instructions: Read the text and answer the question by selecting all the correc…" at bounding box center [232, 94] width 304 height 212
click at [167, 189] on button "Verify" at bounding box center [231, 190] width 301 height 10
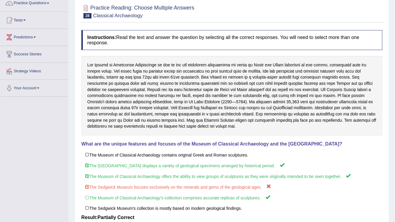
scroll to position [43, 0]
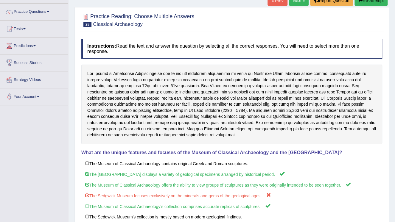
click at [368, 4] on button "Re-Attempt" at bounding box center [370, 1] width 33 height 10
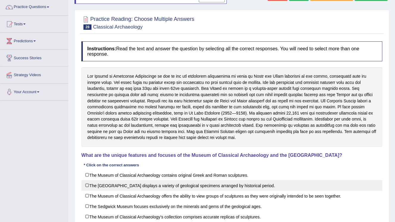
scroll to position [48, 0]
click at [88, 186] on label "The [GEOGRAPHIC_DATA] displays a variety of geological specimens arranged by hi…" at bounding box center [231, 185] width 301 height 11
checkbox input "true"
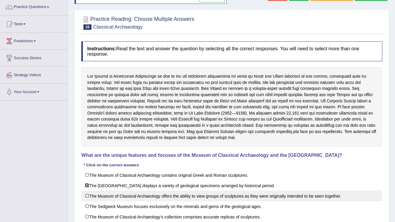
click at [86, 193] on label "The Museum of Classical Archaeology offers the ability to view groups of sculpt…" at bounding box center [231, 196] width 301 height 11
checkbox input "false"
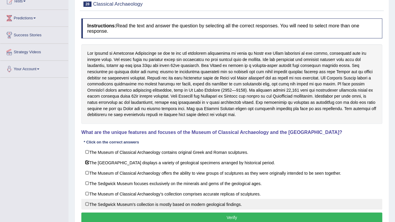
scroll to position [71, 0]
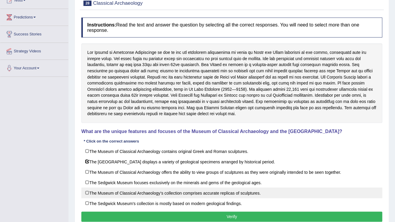
click at [89, 191] on label "The Museum of Classical Archaeology’s collection comprises accurate replicas of…" at bounding box center [231, 193] width 301 height 11
checkbox input "false"
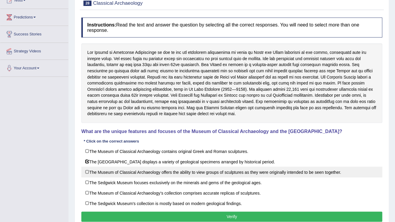
click at [87, 171] on label "The Museum of Classical Archaeology offers the ability to view groups of sculpt…" at bounding box center [231, 172] width 301 height 11
click at [86, 171] on label "The Museum of Classical Archaeology offers the ability to view groups of sculpt…" at bounding box center [231, 172] width 301 height 11
checkbox input "true"
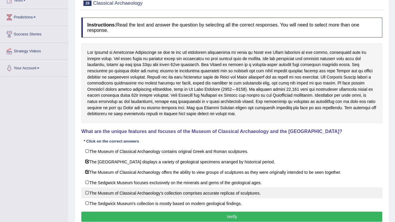
click at [86, 190] on label "The Museum of Classical Archaeology’s collection comprises accurate replicas of…" at bounding box center [231, 193] width 301 height 11
checkbox input "true"
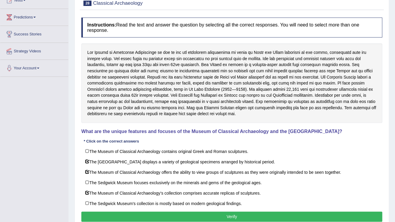
click at [228, 213] on button "Verify" at bounding box center [231, 217] width 301 height 10
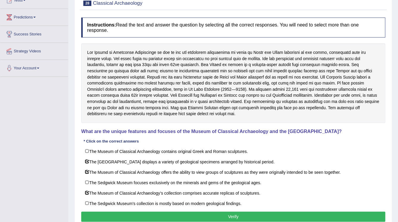
click at [228, 213] on div "Home Practice Reading: Choose Multiple Answers Classical Archaeology You have a…" at bounding box center [233, 82] width 330 height 306
click at [0, 0] on div at bounding box center [0, 0] width 0 height 0
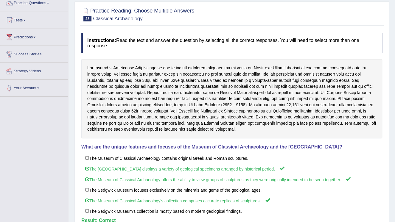
scroll to position [24, 0]
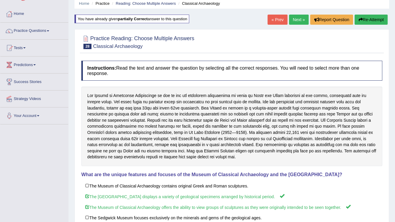
click at [295, 19] on link "Next »" at bounding box center [299, 20] width 20 height 10
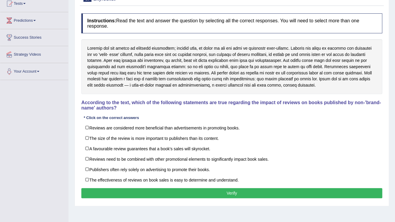
scroll to position [71, 0]
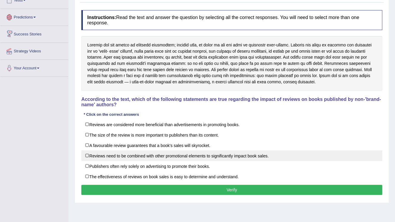
click at [144, 156] on label "Reviews need to be combined with other promotional elements to significantly im…" at bounding box center [231, 155] width 301 height 11
checkbox input "true"
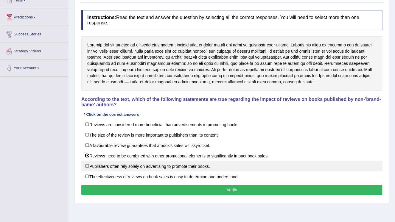
click at [136, 165] on label "Publishers often rely solely on advertising to promote their books." at bounding box center [231, 166] width 301 height 11
checkbox input "false"
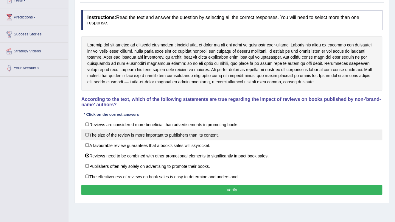
click at [124, 137] on label "The size of the review is more important to publishers than its content." at bounding box center [231, 135] width 301 height 11
checkbox input "true"
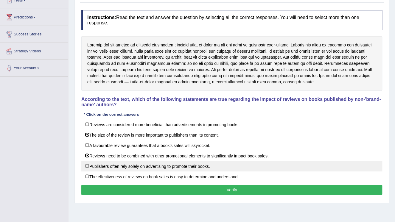
click at [93, 167] on label "Publishers often rely solely on advertising to promote their books." at bounding box center [231, 166] width 301 height 11
click at [96, 165] on label "Publishers often rely solely on advertising to promote their books." at bounding box center [231, 166] width 301 height 11
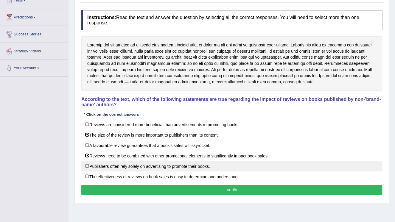
checkbox input "true"
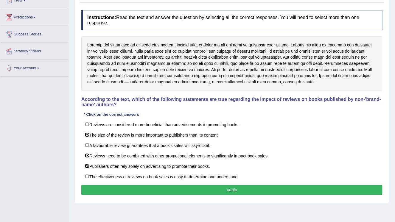
click at [191, 187] on button "Verify" at bounding box center [231, 190] width 301 height 10
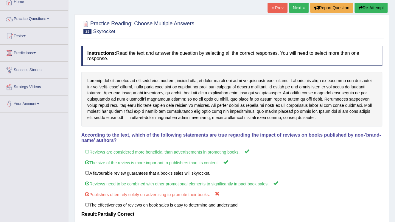
scroll to position [24, 0]
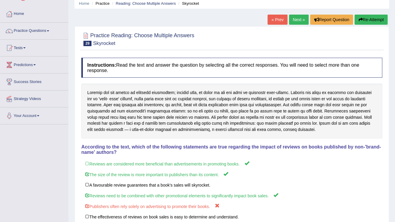
click at [374, 20] on button "Re-Attempt" at bounding box center [370, 20] width 33 height 10
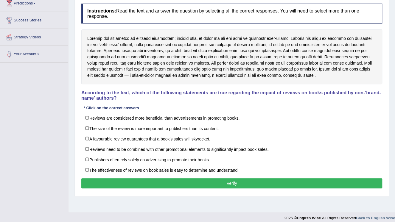
scroll to position [91, 0]
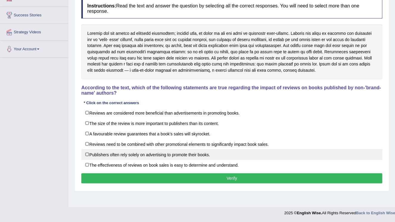
click at [125, 153] on label "Publishers often rely solely on advertising to promote their books." at bounding box center [231, 154] width 301 height 11
checkbox input "false"
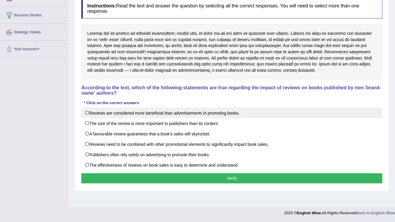
click at [117, 116] on label "Reviews are considered more beneficial than advertisements in promoting books." at bounding box center [231, 112] width 301 height 11
click at [117, 115] on label "Reviews are considered more beneficial than advertisements in promoting books." at bounding box center [231, 112] width 301 height 11
checkbox input "false"
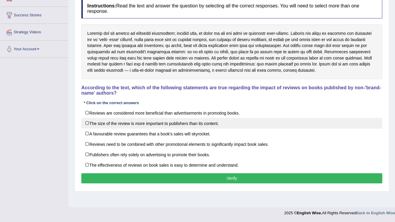
click at [114, 122] on label "The size of the review is more important to publishers than its content." at bounding box center [231, 123] width 301 height 11
checkbox input "true"
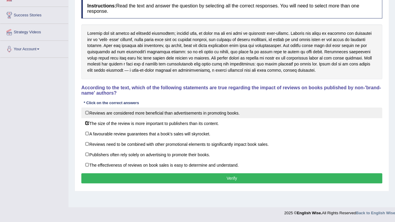
click at [112, 114] on label "Reviews are considered more beneficial than advertisements in promoting books." at bounding box center [231, 112] width 301 height 11
click at [106, 114] on label "Reviews are considered more beneficial than advertisements in promoting books." at bounding box center [231, 112] width 301 height 11
checkbox input "true"
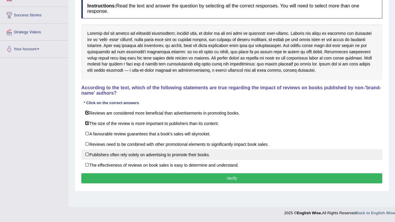
click at [110, 154] on label "Publishers often rely solely on advertising to promote their books." at bounding box center [231, 154] width 301 height 11
checkbox input "true"
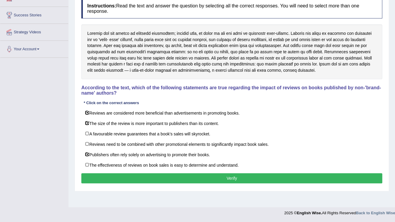
click at [132, 178] on button "Verify" at bounding box center [231, 178] width 301 height 10
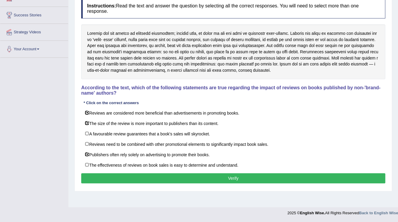
click at [132, 178] on div "Home Practice Reading: Choose Multiple Answers Skyrocket You have already given…" at bounding box center [233, 58] width 330 height 298
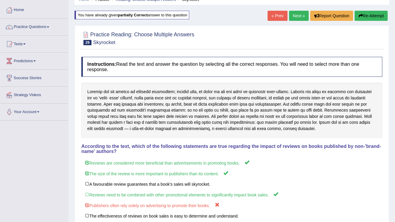
scroll to position [19, 0]
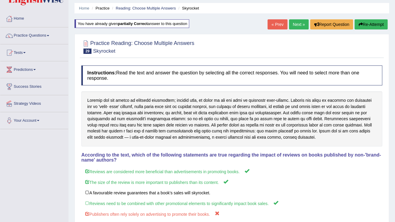
click at [372, 25] on button "Re-Attempt" at bounding box center [370, 24] width 33 height 10
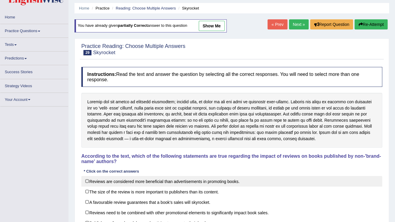
click at [93, 180] on label "Reviews are considered more beneficial than advertisements in promoting books." at bounding box center [231, 181] width 301 height 11
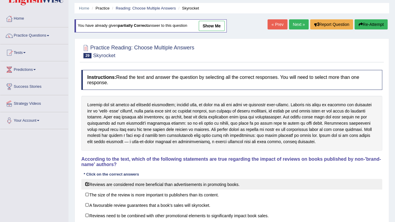
checkbox input "true"
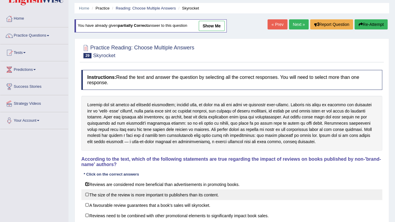
click at [88, 192] on label "The size of the review is more important to publishers than its content." at bounding box center [231, 194] width 301 height 11
checkbox input "true"
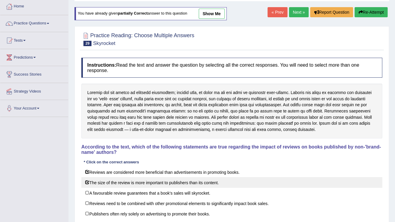
scroll to position [43, 0]
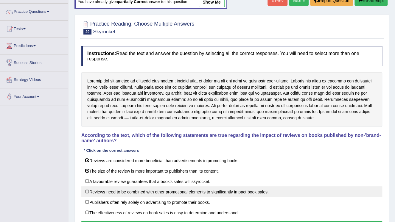
click at [88, 193] on label "Reviews need to be combined with other promotional elements to significantly im…" at bounding box center [231, 191] width 301 height 11
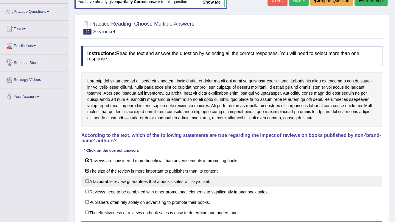
scroll to position [67, 0]
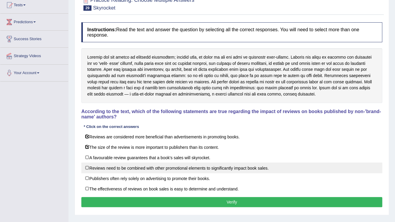
click at [90, 168] on label "Reviews need to be combined with other promotional elements to significantly im…" at bounding box center [231, 168] width 301 height 11
checkbox input "true"
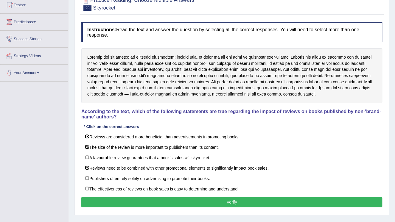
click at [192, 198] on button "Verify" at bounding box center [231, 202] width 301 height 10
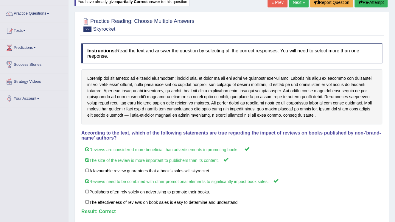
scroll to position [0, 0]
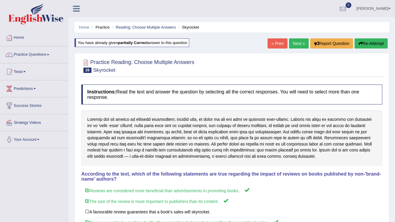
click at [295, 45] on link "Next »" at bounding box center [299, 43] width 20 height 10
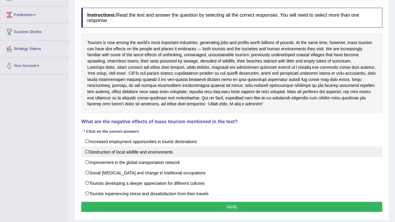
scroll to position [95, 0]
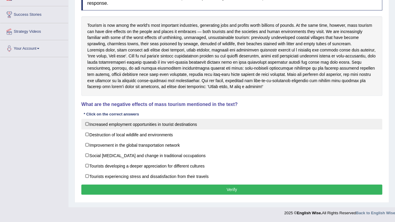
click at [118, 129] on label "Increased employment opportunities in tourist destinations" at bounding box center [231, 124] width 301 height 11
click at [88, 127] on label "Increased employment opportunities in tourist destinations" at bounding box center [231, 124] width 301 height 11
click at [87, 125] on label "Increased employment opportunities in tourist destinations" at bounding box center [231, 124] width 301 height 11
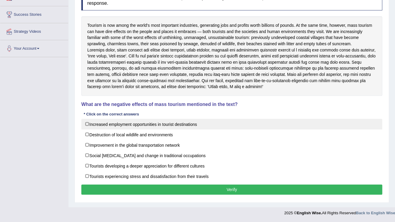
checkbox input "true"
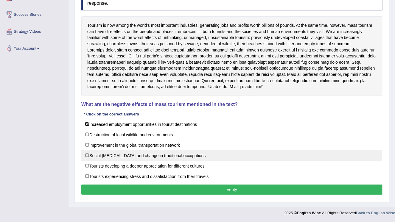
click at [117, 158] on label "Social [MEDICAL_DATA] and change in traditional occupations" at bounding box center [231, 155] width 301 height 11
checkbox input "false"
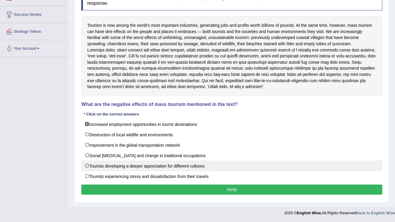
click at [98, 168] on label "Tourists developing a deeper appreciation for different cultures" at bounding box center [231, 165] width 301 height 11
checkbox input "true"
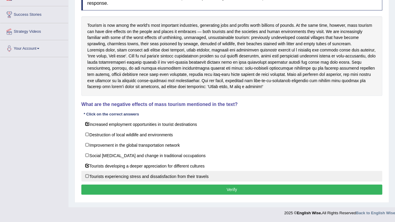
click at [95, 174] on label "Tourists experiencing stress and dissatisfaction from their travels" at bounding box center [231, 176] width 301 height 11
checkbox input "true"
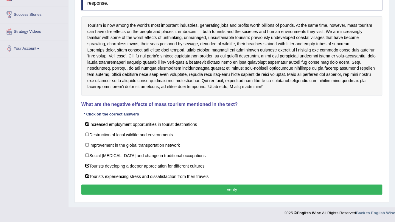
click at [195, 195] on div "Instructions: Read the text and answer the question by selecting all the correc…" at bounding box center [232, 93] width 304 height 212
click at [196, 188] on button "Verify" at bounding box center [231, 190] width 301 height 10
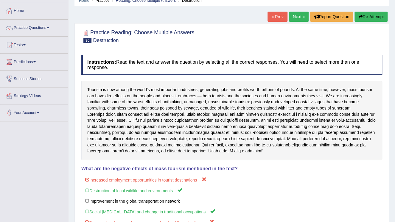
scroll to position [0, 0]
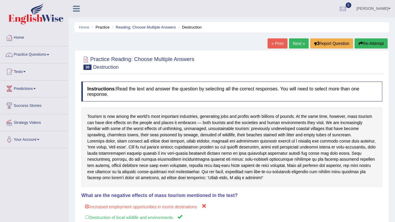
click at [374, 39] on button "Re-Attempt" at bounding box center [370, 43] width 33 height 10
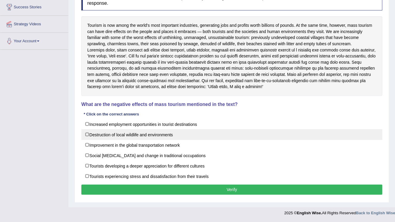
click at [106, 137] on label "Destruction of local wildlife and environments" at bounding box center [231, 134] width 301 height 11
checkbox input "false"
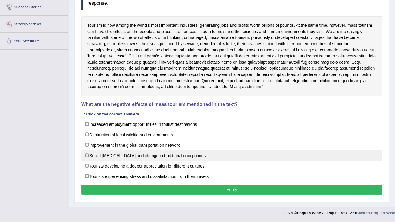
click at [106, 154] on label "Social [MEDICAL_DATA] and change in traditional occupations" at bounding box center [231, 155] width 301 height 11
checkbox input "true"
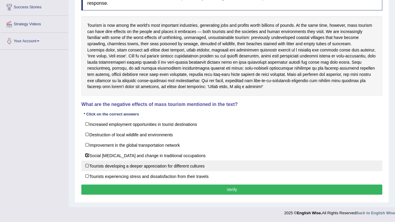
click at [113, 170] on label "Tourists developing a deeper appreciation for different cultures" at bounding box center [231, 165] width 301 height 11
checkbox input "true"
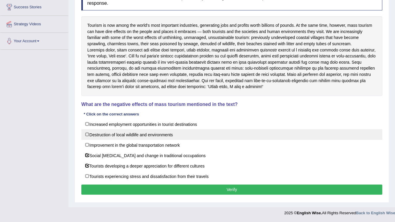
click at [107, 137] on label "Destruction of local wildlife and environments" at bounding box center [231, 134] width 301 height 11
checkbox input "true"
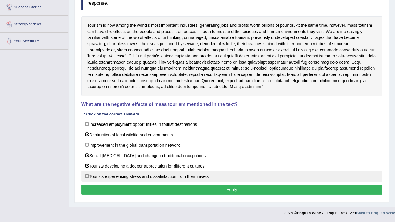
click at [109, 179] on label "Tourists experiencing stress and dissatisfaction from their travels" at bounding box center [231, 176] width 301 height 11
checkbox input "true"
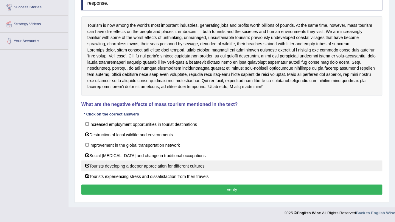
click at [106, 166] on label "Tourists developing a deeper appreciation for different cultures" at bounding box center [231, 165] width 301 height 11
checkbox input "true"
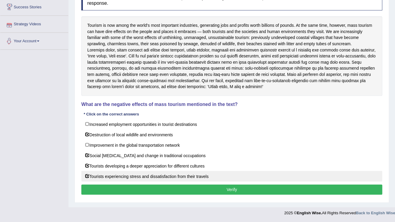
click at [88, 177] on label "Tourists experiencing stress and dissatisfaction from their travels" at bounding box center [231, 176] width 301 height 11
click at [85, 175] on label "Tourists experiencing stress and dissatisfaction from their travels" at bounding box center [231, 176] width 301 height 11
checkbox input "false"
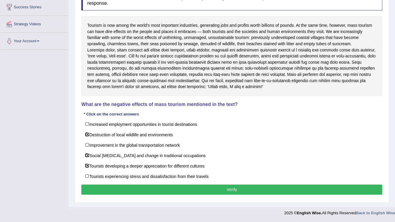
click at [160, 187] on button "Verify" at bounding box center [231, 190] width 301 height 10
click at [160, 187] on div "Instructions: Read the text and answer the question by selecting all the correc…" at bounding box center [232, 93] width 304 height 212
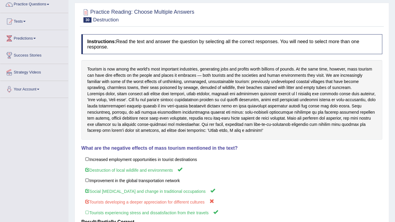
scroll to position [43, 0]
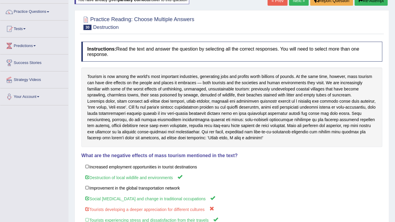
click at [376, 5] on button "Re-Attempt" at bounding box center [370, 1] width 33 height 10
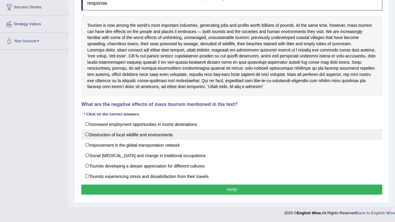
click at [110, 139] on label "Destruction of local wildlife and environments" at bounding box center [231, 134] width 301 height 11
checkbox input "true"
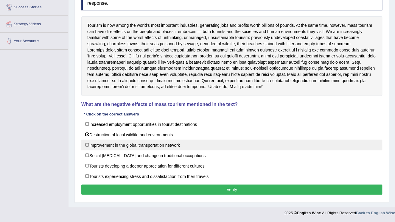
click at [102, 146] on label "Improvement in the global transportation network" at bounding box center [231, 145] width 301 height 11
click at [87, 145] on label "Improvement in the global transportation network" at bounding box center [231, 145] width 301 height 11
checkbox input "true"
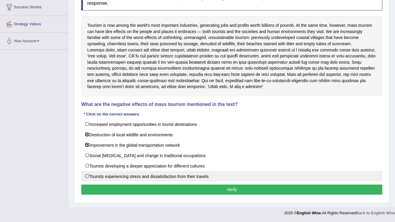
click at [93, 176] on label "Tourists experiencing stress and dissatisfaction from their travels" at bounding box center [231, 176] width 301 height 11
click at [91, 175] on label "Tourists experiencing stress and dissatisfaction from their travels" at bounding box center [231, 176] width 301 height 11
checkbox input "true"
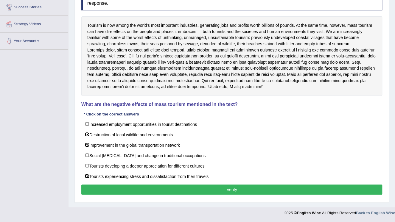
click at [160, 190] on button "Verify" at bounding box center [231, 190] width 301 height 10
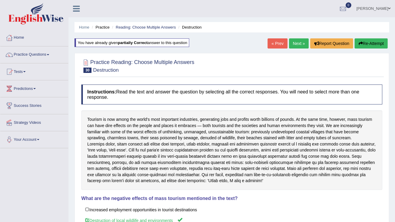
click at [369, 45] on button "Re-Attempt" at bounding box center [370, 43] width 33 height 10
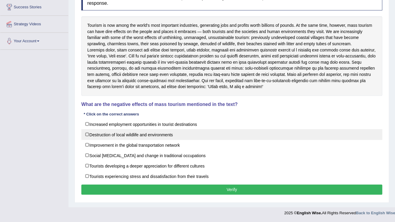
click at [100, 137] on label "Destruction of local wildlife and environments" at bounding box center [231, 134] width 301 height 11
checkbox input "true"
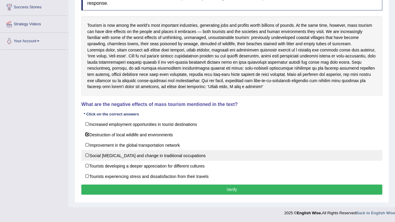
click at [97, 158] on label "Social [MEDICAL_DATA] and change in traditional occupations" at bounding box center [231, 155] width 301 height 11
checkbox input "true"
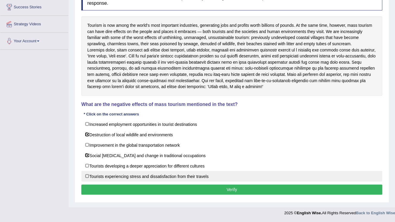
click at [101, 176] on label "Tourists experiencing stress and dissatisfaction from their travels" at bounding box center [231, 176] width 301 height 11
checkbox input "true"
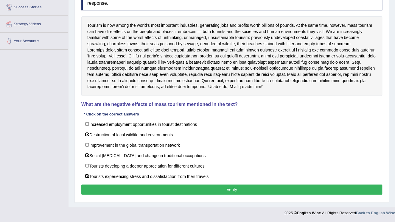
click at [234, 193] on button "Verify" at bounding box center [231, 190] width 301 height 10
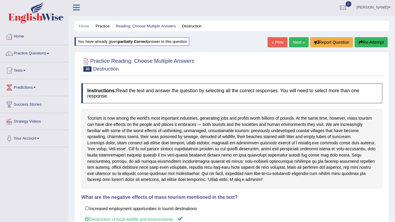
scroll to position [0, 0]
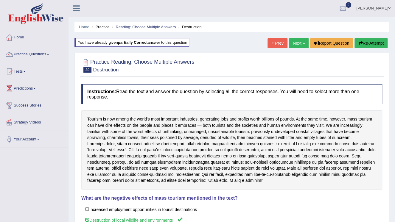
click at [298, 43] on link "Next »" at bounding box center [299, 43] width 20 height 10
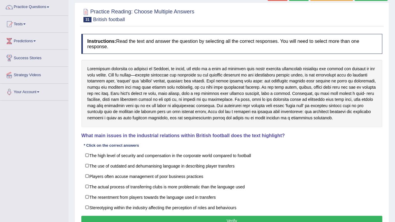
scroll to position [71, 0]
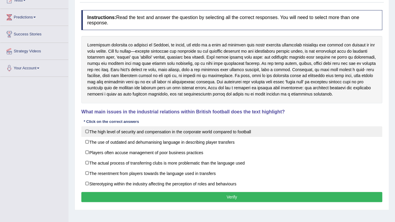
click at [229, 134] on label "The high level of security and compensation in the corporate world compared to …" at bounding box center [231, 131] width 301 height 11
checkbox input "true"
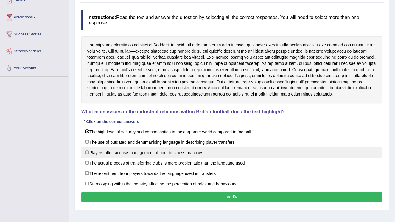
click at [105, 152] on label "Players often accuse management of poor business practices" at bounding box center [231, 152] width 301 height 11
click at [88, 155] on label "Players often accuse management of poor business practices" at bounding box center [231, 152] width 301 height 11
checkbox input "false"
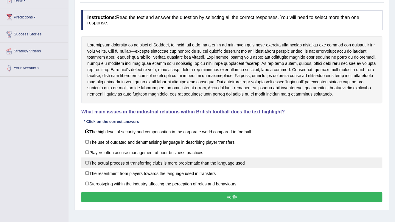
click at [91, 166] on label "The actual process of transferring clubs is more problematic than the language …" at bounding box center [231, 162] width 301 height 11
click at [89, 159] on label "The actual process of transferring clubs is more problematic than the language …" at bounding box center [231, 162] width 301 height 11
checkbox input "true"
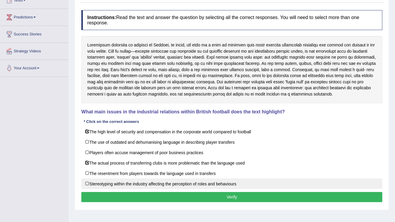
click at [88, 182] on label "Stereotyping within the industry affecting the perception of roles and behaviou…" at bounding box center [231, 183] width 301 height 11
click at [109, 183] on label "Stereotyping within the industry affecting the perception of roles and behaviou…" at bounding box center [231, 183] width 301 height 11
checkbox input "true"
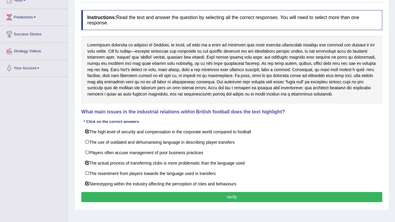
click at [204, 193] on button "Verify" at bounding box center [231, 197] width 301 height 10
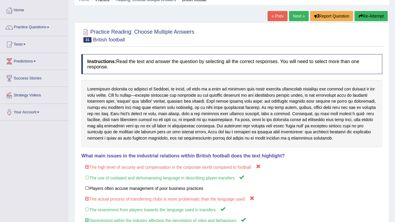
scroll to position [4, 0]
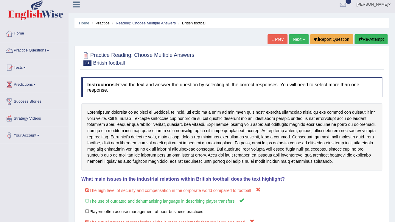
click at [370, 38] on button "Re-Attempt" at bounding box center [370, 39] width 33 height 10
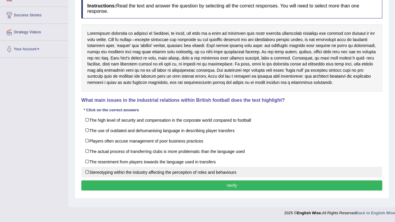
click at [133, 168] on label "Stereotyping within the industry affecting the perception of roles and behaviou…" at bounding box center [231, 172] width 301 height 11
checkbox input "true"
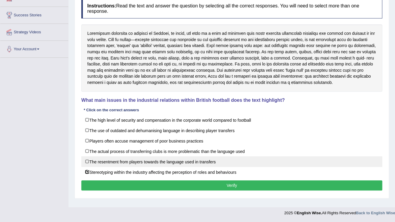
click at [132, 160] on label "The resentment from players towards the language used in transfers" at bounding box center [231, 161] width 301 height 11
checkbox input "false"
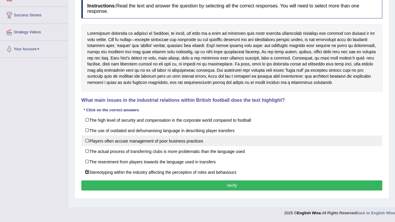
click at [127, 140] on label "Players often accuse management of poor business practices" at bounding box center [231, 140] width 301 height 11
checkbox input "true"
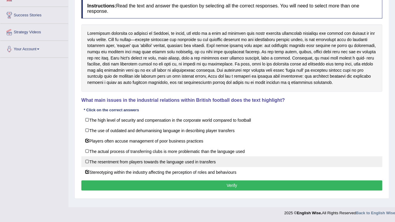
click at [113, 159] on label "The resentment from players towards the language used in transfers" at bounding box center [231, 161] width 301 height 11
checkbox input "true"
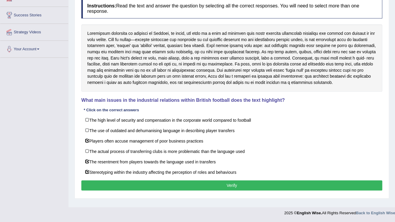
click at [176, 181] on button "Verify" at bounding box center [231, 185] width 301 height 10
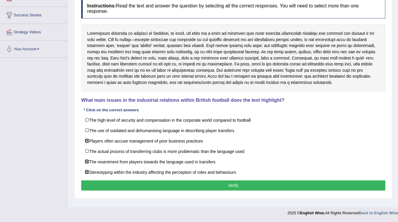
click at [176, 181] on div "Home Practice Reading: Choose Multiple Answers British football You have alread…" at bounding box center [233, 58] width 330 height 298
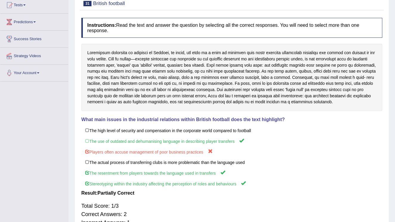
scroll to position [43, 0]
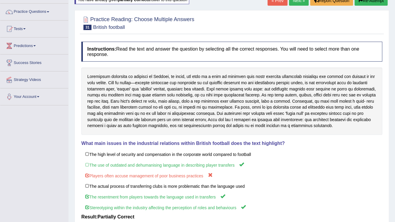
click at [377, 2] on button "Re-Attempt" at bounding box center [370, 1] width 33 height 10
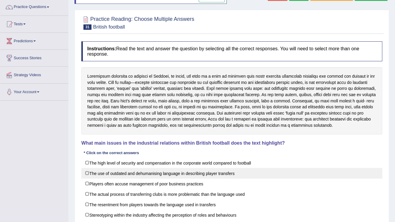
click at [101, 174] on label "The use of outdated and dehumanising language in describing player transfers" at bounding box center [231, 173] width 301 height 11
checkbox input "true"
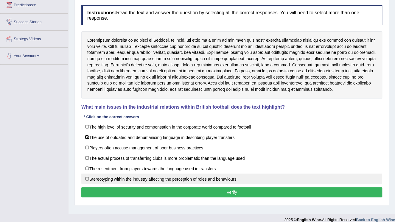
scroll to position [91, 0]
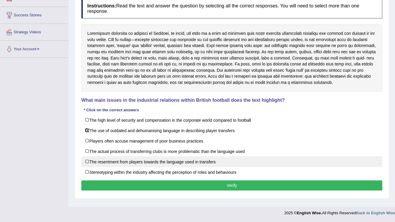
click at [98, 160] on label "The resentment from players towards the language used in transfers" at bounding box center [231, 161] width 301 height 11
checkbox input "true"
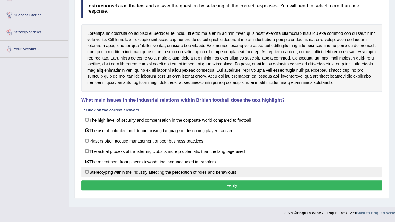
click at [133, 170] on label "Stereotyping within the industry affecting the perception of roles and behaviou…" at bounding box center [231, 172] width 301 height 11
click at [127, 173] on label "Stereotyping within the industry affecting the perception of roles and behaviou…" at bounding box center [231, 172] width 301 height 11
checkbox input "true"
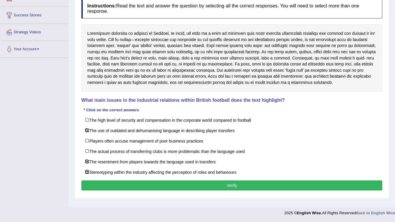
click at [213, 180] on button "Verify" at bounding box center [231, 185] width 301 height 10
click at [213, 178] on div "Home Practice Reading: Choose Multiple Answers British football You have alread…" at bounding box center [231, 58] width 326 height 298
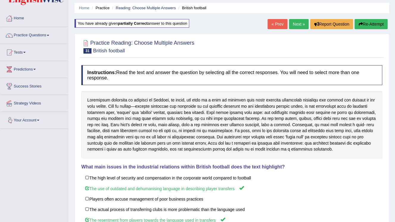
scroll to position [19, 0]
click at [296, 25] on link "Next »" at bounding box center [299, 24] width 20 height 10
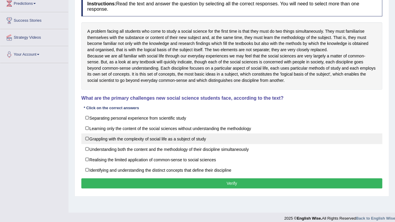
scroll to position [91, 0]
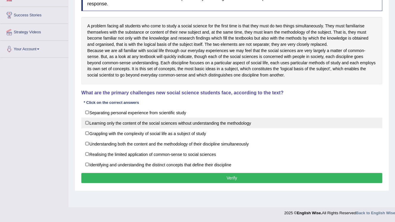
click at [141, 127] on label "Learning only the content of the social sciences without understanding the meth…" at bounding box center [231, 123] width 301 height 11
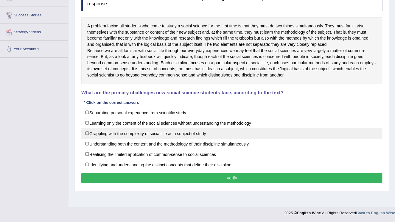
checkbox input "true"
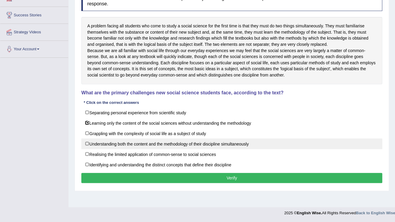
click at [135, 149] on label "Understanding both the content and the methodology of their discipline simultan…" at bounding box center [231, 143] width 301 height 11
checkbox input "false"
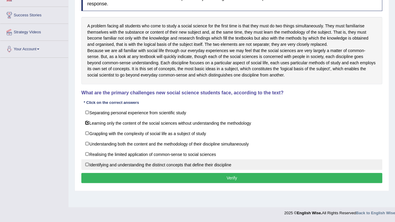
click at [142, 168] on label "Identifying and understanding the distinct concepts that define their discipline" at bounding box center [231, 164] width 301 height 11
checkbox input "false"
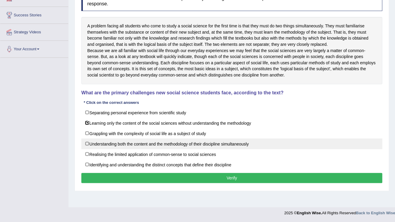
click at [131, 146] on label "Understanding both the content and the methodology of their discipline simultan…" at bounding box center [231, 143] width 301 height 11
checkbox input "true"
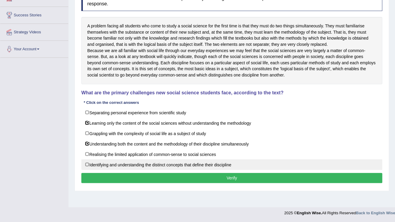
click at [123, 170] on label "Identifying and understanding the distinct concepts that define their discipline" at bounding box center [231, 164] width 301 height 11
checkbox input "true"
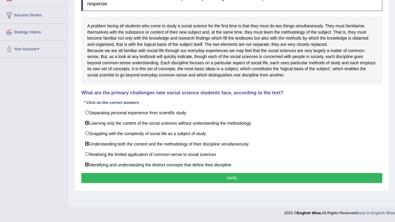
click at [155, 182] on button "Verify" at bounding box center [231, 178] width 301 height 10
click at [155, 182] on div "Home Practice Reading: Choose Multiple Answers Grappling « Prev Next » Report Q…" at bounding box center [231, 58] width 326 height 298
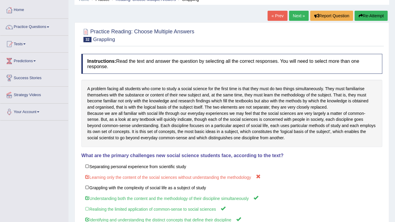
scroll to position [19, 0]
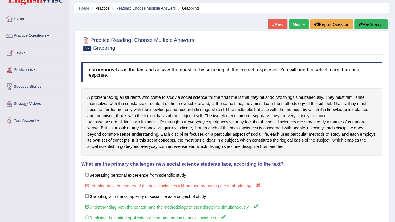
click at [374, 21] on button "Re-Attempt" at bounding box center [370, 24] width 33 height 10
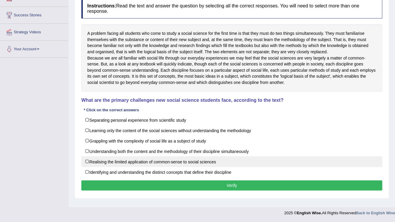
click at [102, 166] on label "Realising the limited application of common-sense to social sciences" at bounding box center [231, 161] width 301 height 11
checkbox input "false"
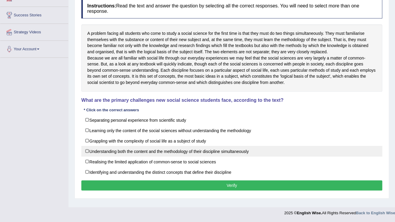
click at [104, 157] on label "Understanding both the content and the methodology of their discipline simultan…" at bounding box center [231, 151] width 301 height 11
click at [87, 157] on label "Understanding both the content and the methodology of their discipline simultan…" at bounding box center [231, 151] width 301 height 11
click at [86, 156] on label "Understanding both the content and the methodology of their discipline simultan…" at bounding box center [231, 151] width 301 height 11
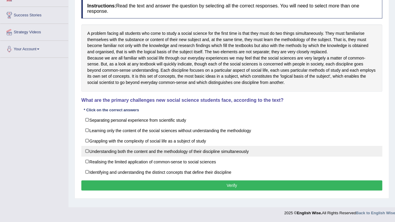
click at [86, 156] on label "Understanding both the content and the methodology of their discipline simultan…" at bounding box center [231, 151] width 301 height 11
checkbox input "false"
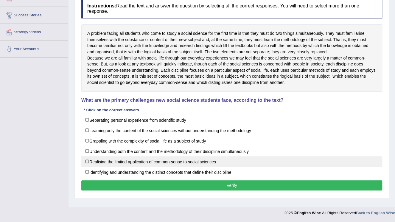
click at [86, 166] on label "Realising the limited application of common-sense to social sciences" at bounding box center [231, 161] width 301 height 11
checkbox input "true"
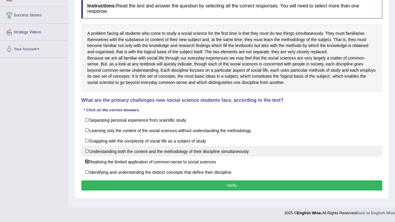
click at [86, 157] on label "Understanding both the content and the methodology of their discipline simultan…" at bounding box center [231, 151] width 301 height 11
checkbox input "true"
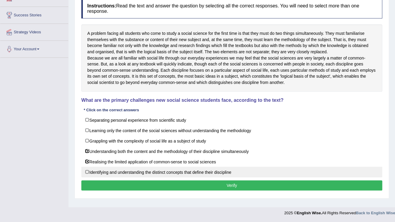
click at [86, 177] on label "Identifying and understanding the distinct concepts that define their discipline" at bounding box center [231, 172] width 301 height 11
checkbox input "true"
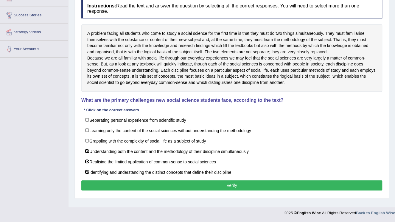
click at [132, 185] on button "Verify" at bounding box center [231, 185] width 301 height 10
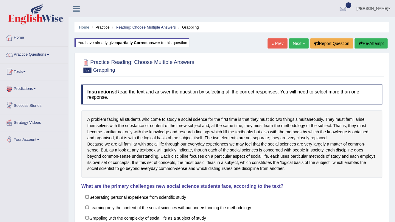
click at [294, 43] on link "Next »" at bounding box center [299, 43] width 20 height 10
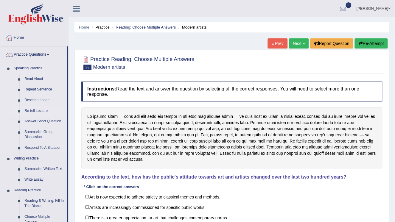
click at [43, 111] on link "Re-tell Lecture" at bounding box center [44, 111] width 45 height 11
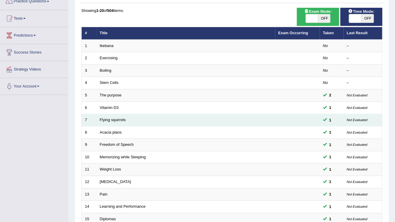
scroll to position [51, 0]
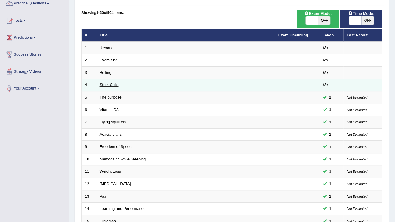
click at [113, 84] on link "Stem Cells" at bounding box center [109, 84] width 19 height 4
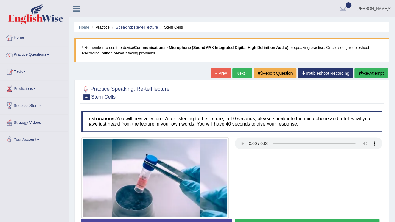
click at [221, 75] on link "« Prev" at bounding box center [221, 73] width 20 height 10
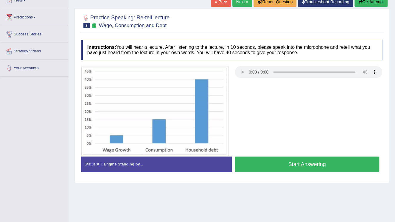
click at [313, 167] on button "Start Answering" at bounding box center [307, 164] width 144 height 15
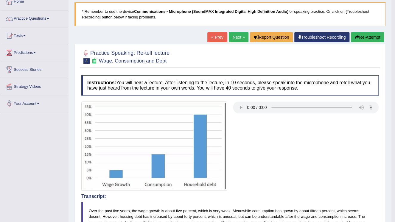
scroll to position [24, 0]
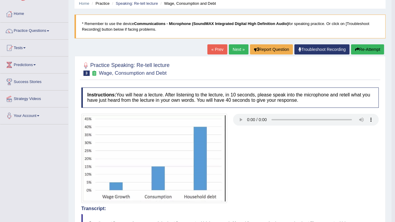
click at [238, 51] on link "Next »" at bounding box center [239, 49] width 20 height 10
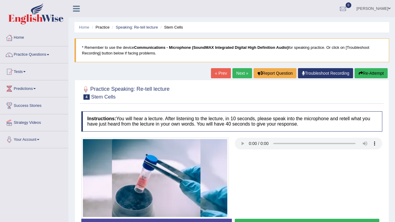
click at [239, 75] on link "Next »" at bounding box center [242, 73] width 20 height 10
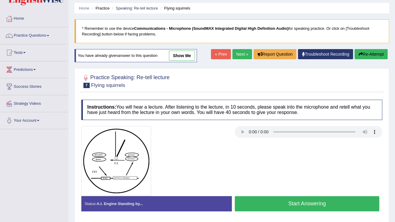
click at [243, 54] on link "Next »" at bounding box center [242, 54] width 20 height 10
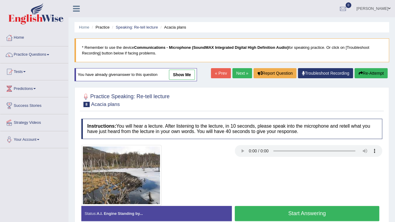
click at [237, 75] on link "Next »" at bounding box center [242, 73] width 20 height 10
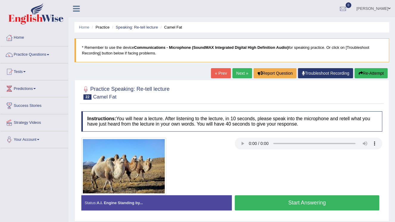
click at [239, 76] on link "Next »" at bounding box center [242, 73] width 20 height 10
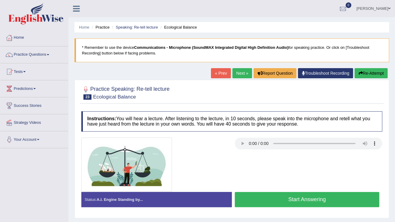
click at [218, 74] on link "« Prev" at bounding box center [221, 73] width 20 height 10
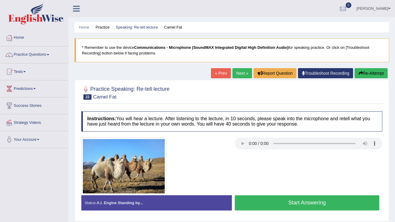
click at [352, 207] on button "Start Answering" at bounding box center [307, 202] width 144 height 15
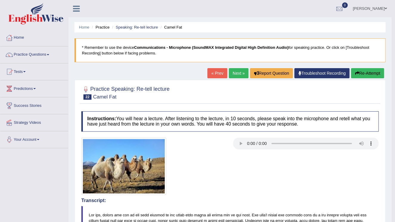
click at [236, 74] on link "Next »" at bounding box center [239, 73] width 20 height 10
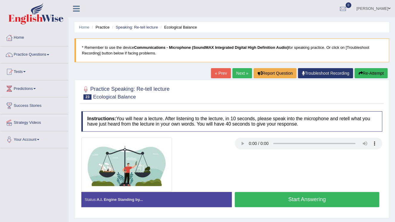
click at [348, 197] on button "Start Answering" at bounding box center [307, 199] width 144 height 15
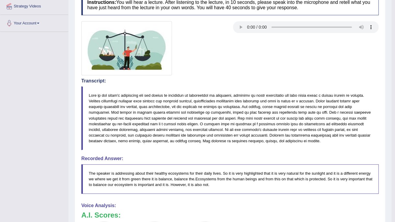
scroll to position [48, 0]
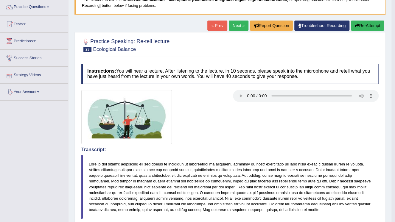
click at [235, 25] on link "Next »" at bounding box center [239, 26] width 20 height 10
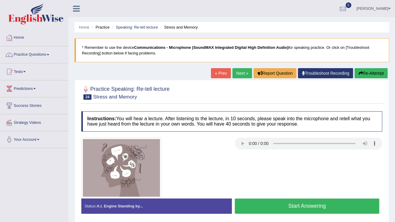
click at [354, 206] on button "Start Answering" at bounding box center [307, 206] width 144 height 15
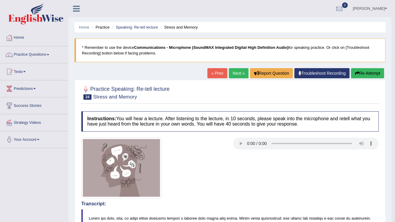
click at [237, 76] on link "Next »" at bounding box center [239, 73] width 20 height 10
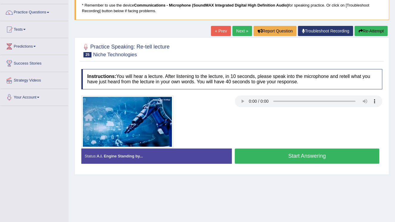
scroll to position [48, 0]
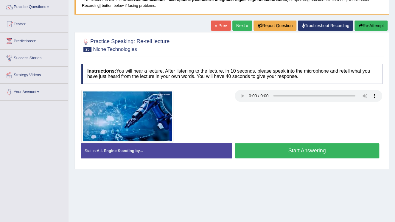
click at [270, 156] on button "Start Answering" at bounding box center [307, 150] width 144 height 15
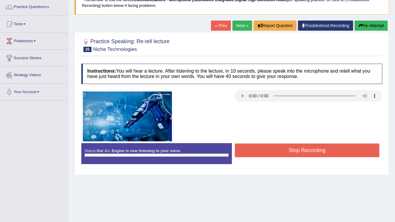
click at [223, 154] on div at bounding box center [157, 155] width 144 height 3
click at [218, 151] on div "Status: Our A.I. Engine is now listening to your voice." at bounding box center [156, 153] width 150 height 21
click at [255, 149] on button "Stop Recording" at bounding box center [307, 150] width 144 height 14
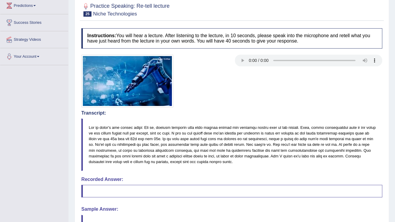
scroll to position [71, 0]
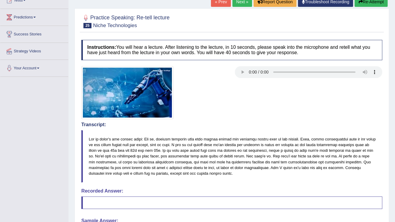
click at [380, 6] on button "Re-Attempt" at bounding box center [370, 2] width 33 height 10
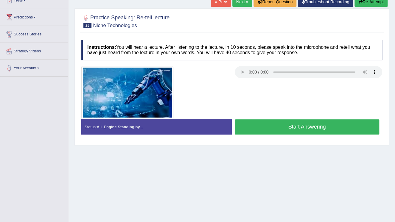
click at [300, 126] on button "Start Answering" at bounding box center [307, 126] width 144 height 15
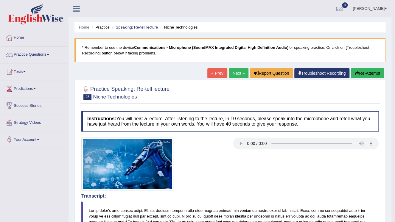
click at [236, 76] on link "Next »" at bounding box center [239, 73] width 20 height 10
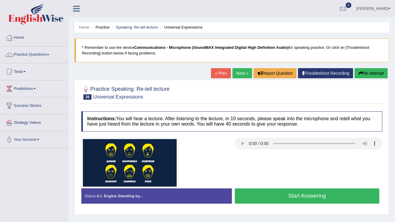
click at [313, 198] on button "Start Answering" at bounding box center [307, 195] width 144 height 15
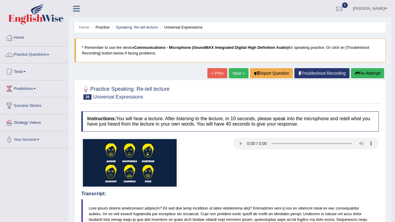
click at [235, 73] on link "Next »" at bounding box center [239, 73] width 20 height 10
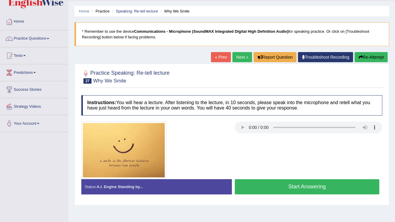
scroll to position [24, 0]
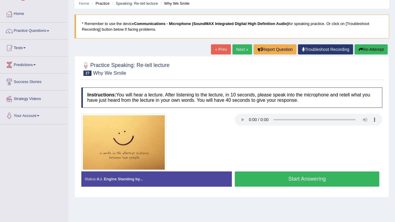
click at [329, 176] on button "Start Answering" at bounding box center [307, 178] width 144 height 15
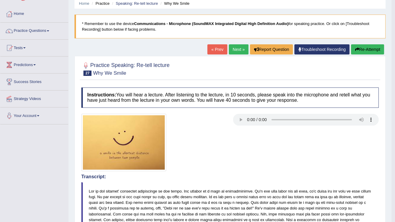
click at [239, 51] on link "Next »" at bounding box center [239, 49] width 20 height 10
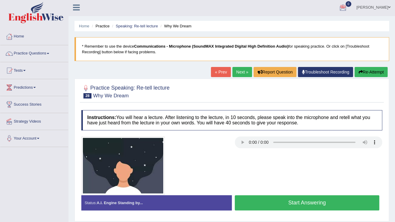
scroll to position [24, 0]
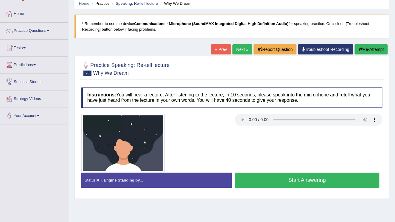
click at [318, 180] on button "Start Answering" at bounding box center [307, 180] width 144 height 15
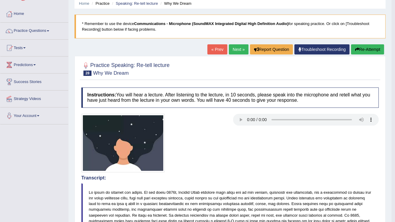
click at [237, 51] on link "Next »" at bounding box center [239, 49] width 20 height 10
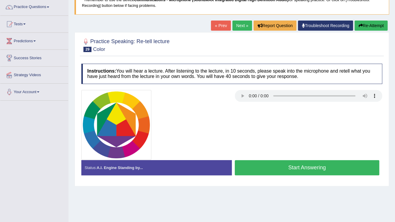
click at [337, 167] on button "Start Answering" at bounding box center [307, 167] width 144 height 15
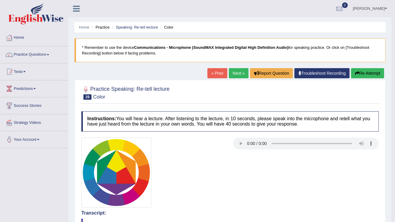
click at [238, 75] on link "Next »" at bounding box center [239, 73] width 20 height 10
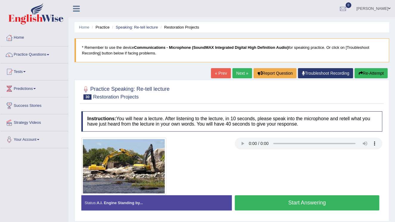
click at [236, 73] on link "Next »" at bounding box center [242, 73] width 20 height 10
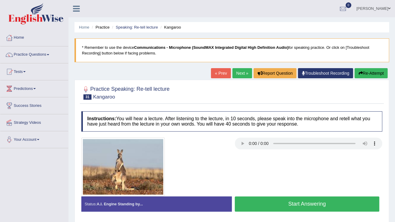
click at [318, 203] on button "Start Answering" at bounding box center [307, 203] width 144 height 15
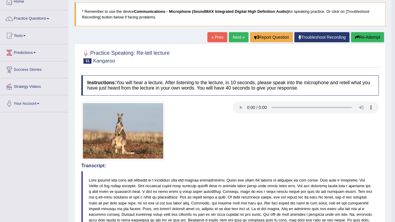
scroll to position [48, 0]
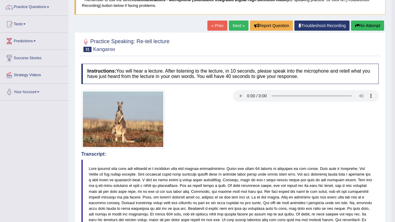
click at [241, 27] on link "Next »" at bounding box center [239, 26] width 20 height 10
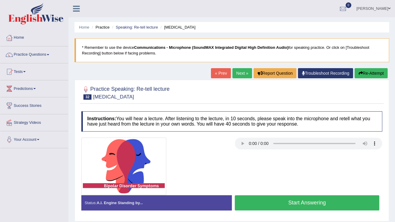
click at [389, 8] on span at bounding box center [389, 9] width 2 height 4
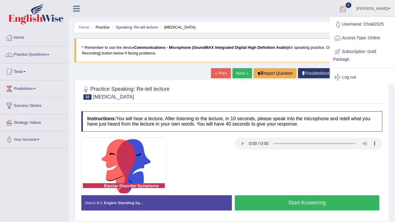
click at [316, 13] on ul "[PERSON_NAME] Toggle navigation Username: Choki2025 Access Type: Online Subscri…" at bounding box center [280, 8] width 228 height 17
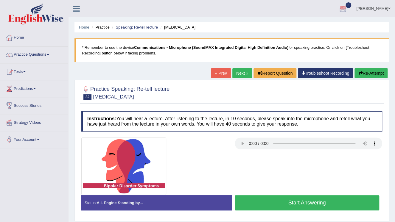
click at [389, 8] on span at bounding box center [389, 9] width 2 height 4
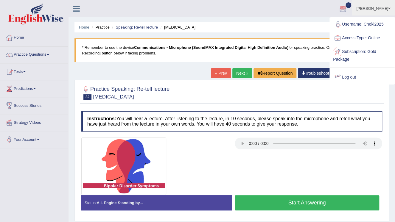
click at [348, 76] on link "Log out" at bounding box center [362, 78] width 64 height 14
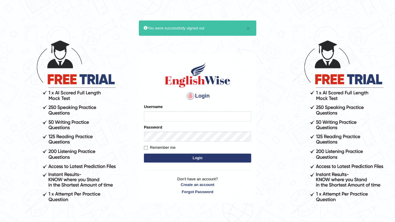
click at [348, 75] on body "× You were successfully signed out Login Please fix the following errors: Usern…" at bounding box center [197, 131] width 395 height 222
